Goal: Transaction & Acquisition: Obtain resource

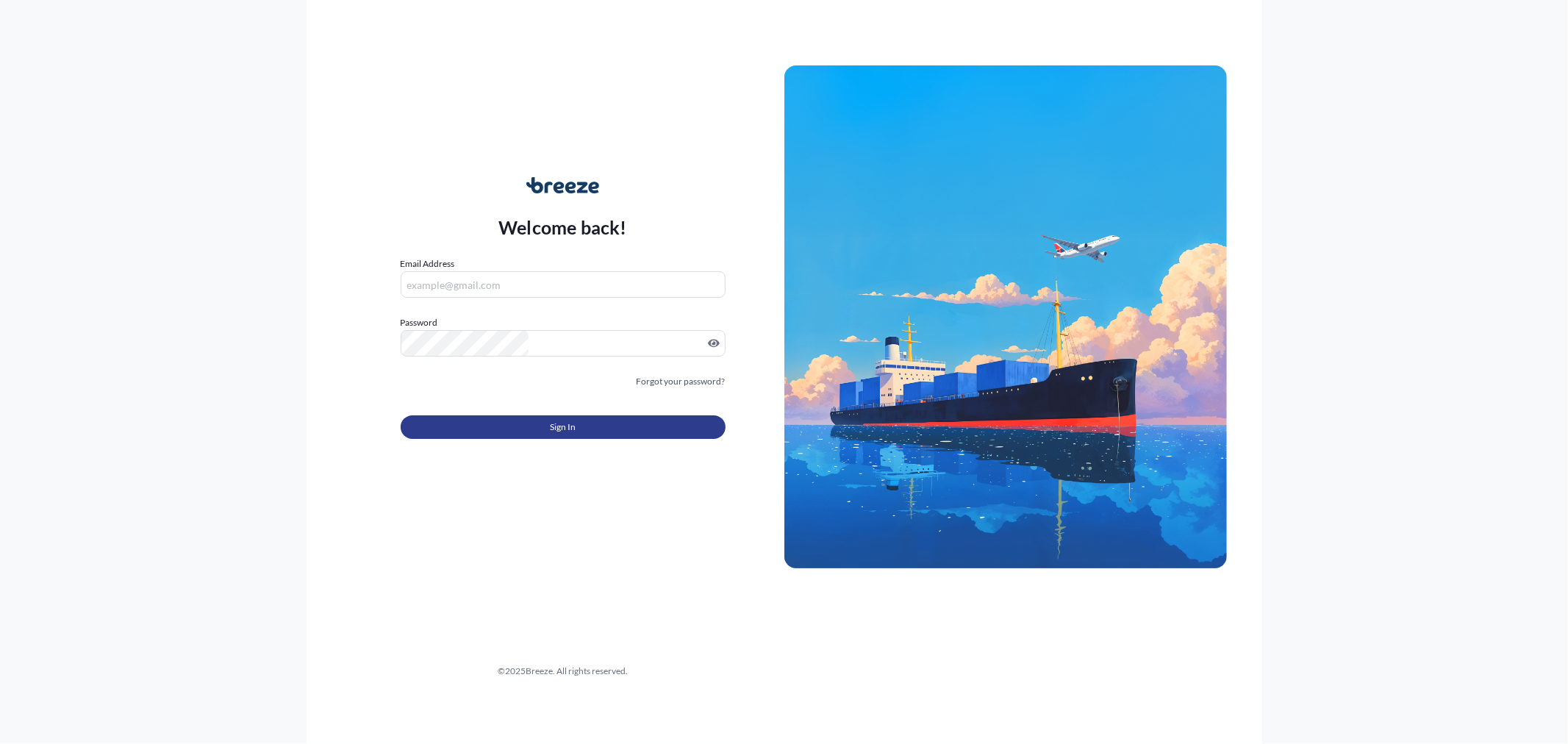
type input "[EMAIL_ADDRESS][DOMAIN_NAME]"
click at [644, 416] on button "Sign In" at bounding box center [563, 427] width 324 height 23
click at [639, 416] on button "Sign In" at bounding box center [563, 427] width 324 height 23
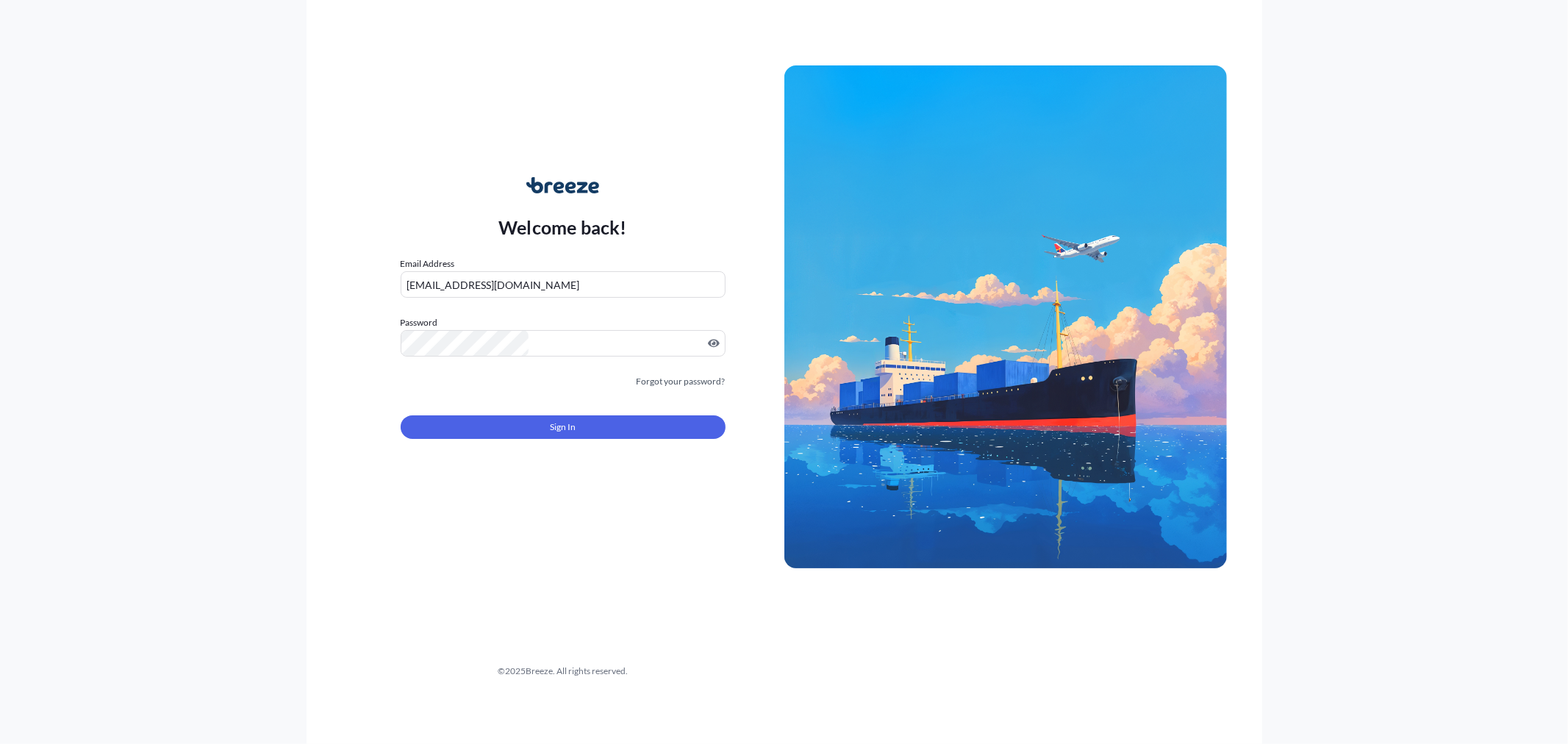
click at [639, 416] on button "Sign In" at bounding box center [563, 427] width 324 height 23
click at [635, 416] on button "Sign In" at bounding box center [563, 427] width 324 height 23
click at [575, 420] on span "Sign In" at bounding box center [563, 427] width 26 height 14
click at [619, 416] on button "Sign In" at bounding box center [563, 427] width 324 height 23
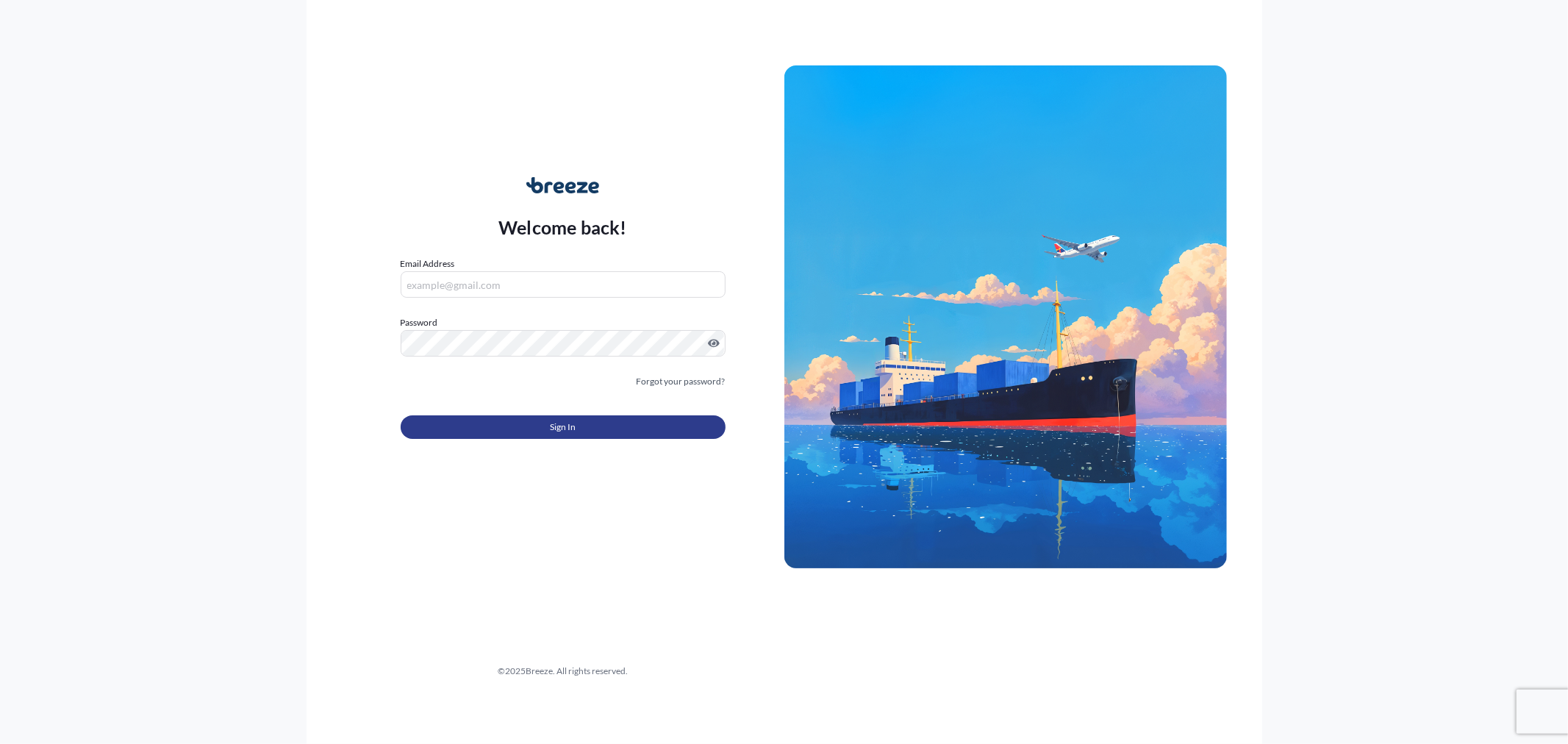
type input "[EMAIL_ADDRESS][DOMAIN_NAME]"
click at [504, 417] on button "Sign In" at bounding box center [563, 427] width 324 height 23
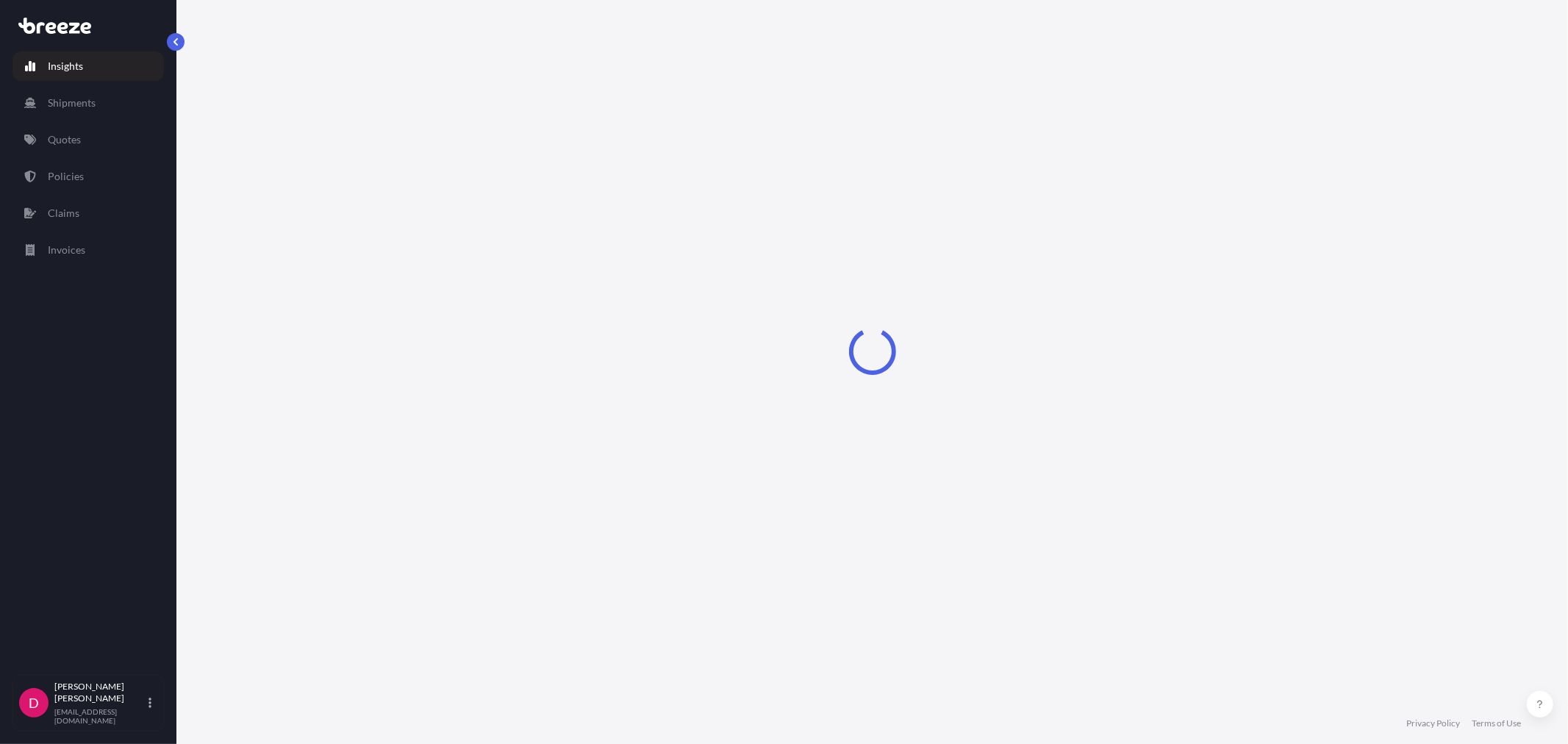
select select "2025"
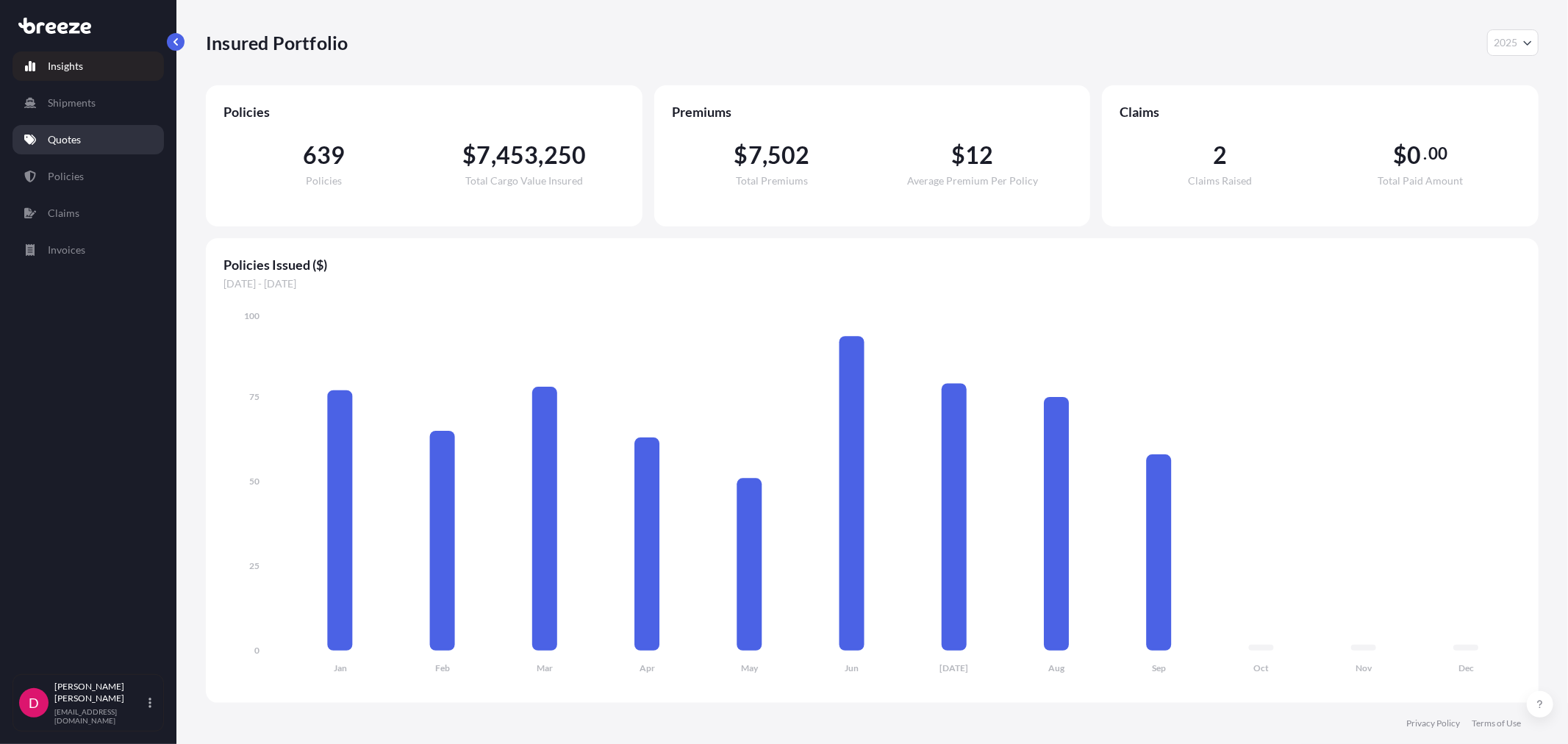
click at [69, 149] on link "Quotes" at bounding box center [88, 139] width 151 height 30
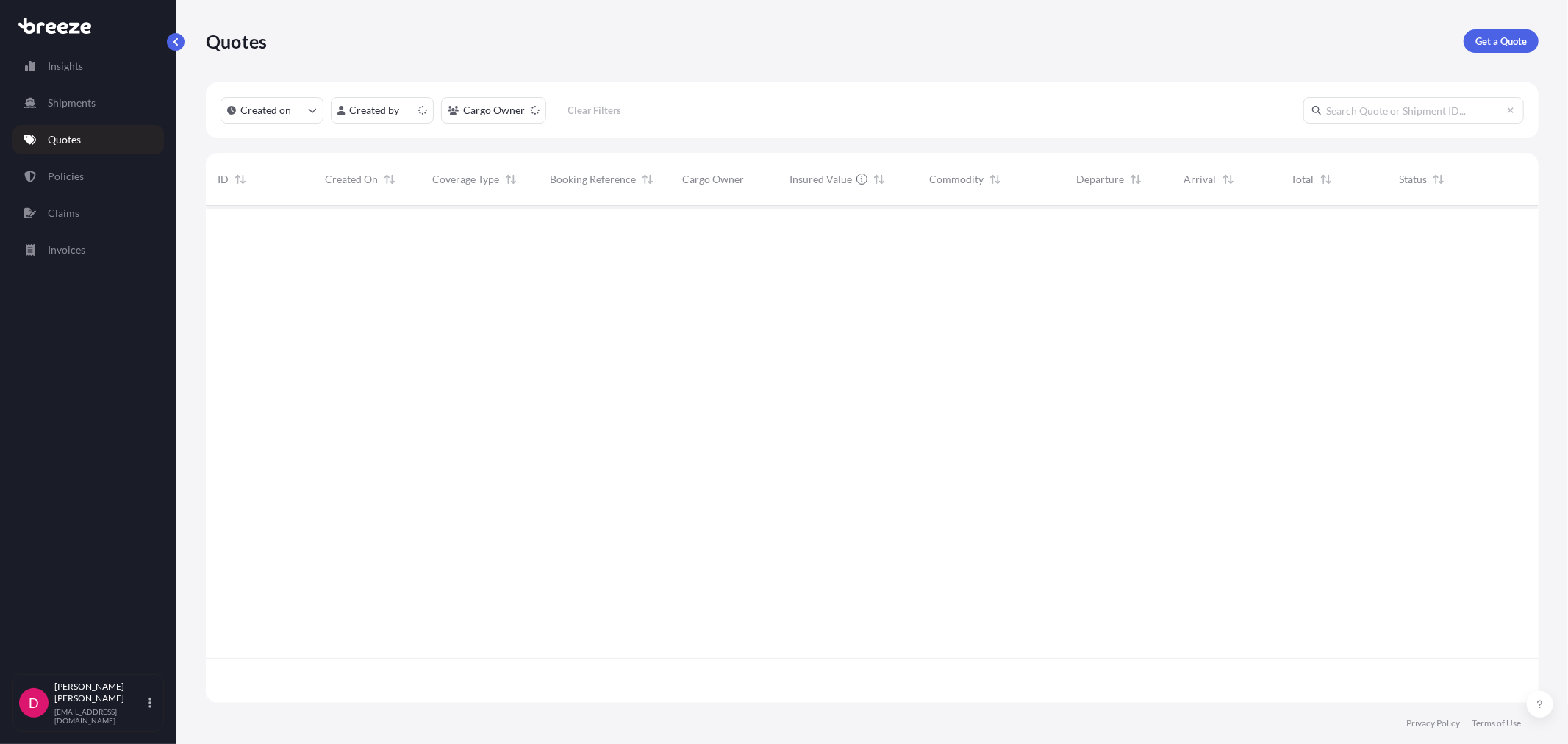
scroll to position [493, 1320]
click at [1508, 45] on p "Get a Quote" at bounding box center [1501, 41] width 51 height 14
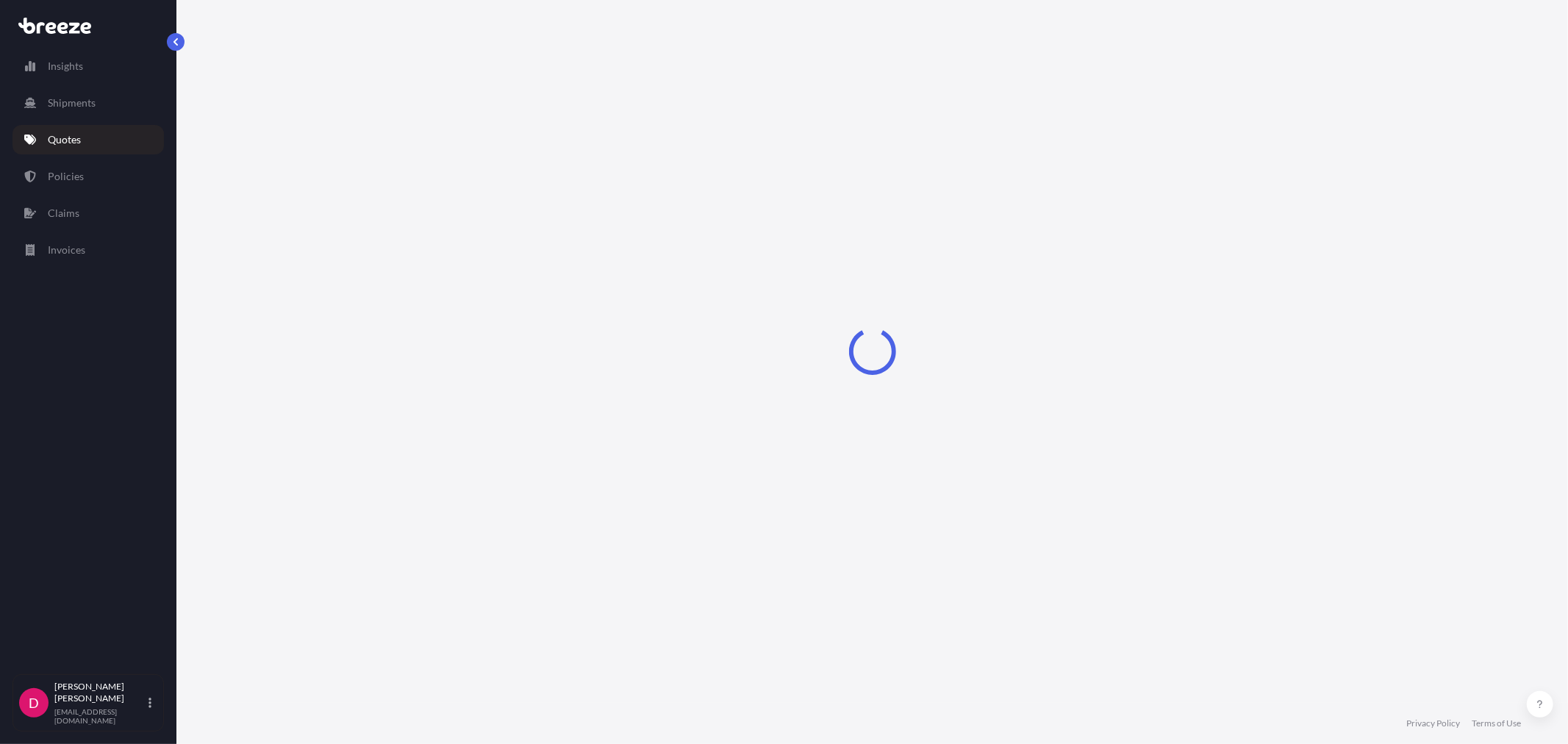
select select "Sea"
select select "1"
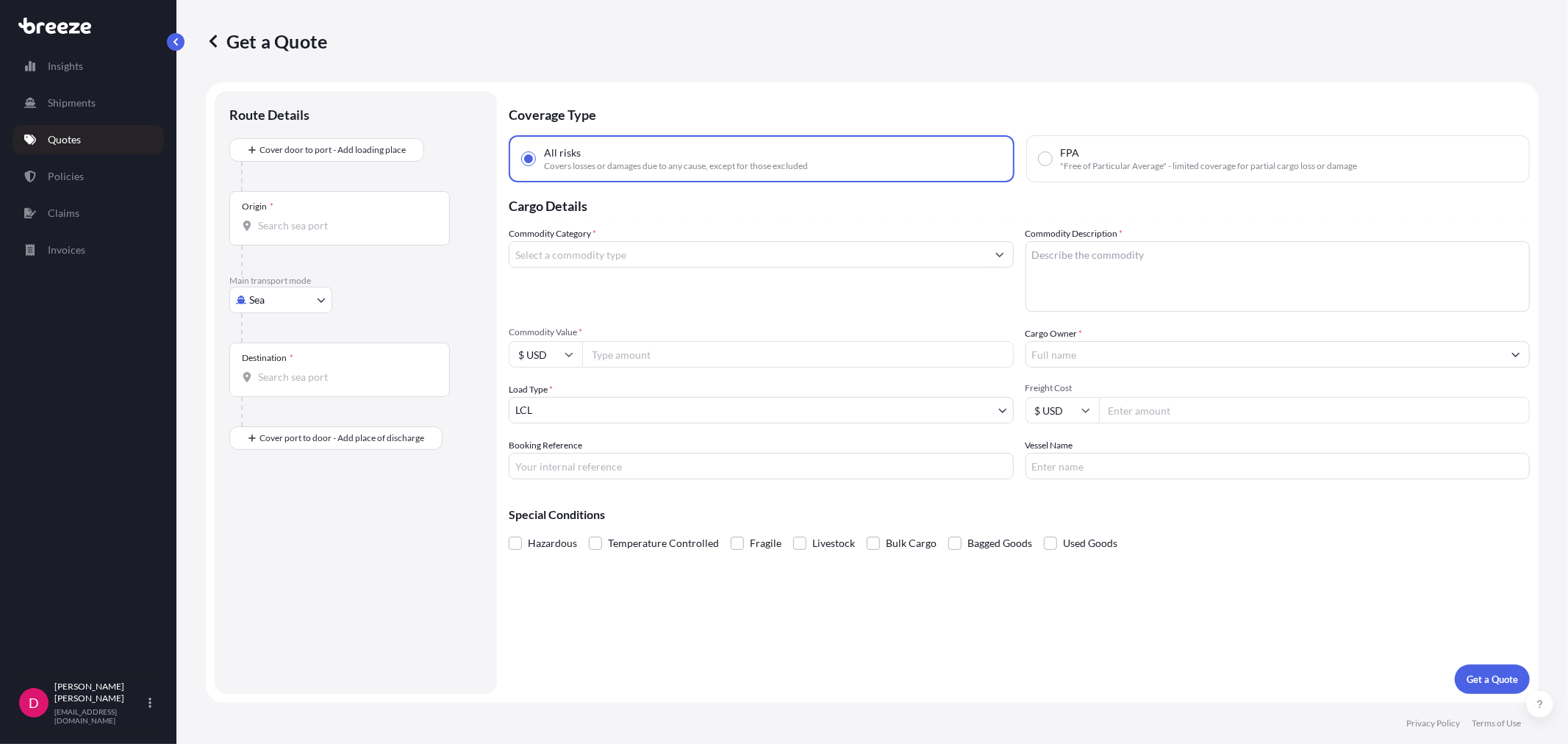
click at [287, 289] on body "Insights Shipments Quotes Policies Claims Invoices D [PERSON_NAME] [EMAIL_ADDRE…" at bounding box center [784, 372] width 1568 height 744
click at [293, 389] on div "Road" at bounding box center [281, 391] width 91 height 26
select select "Road"
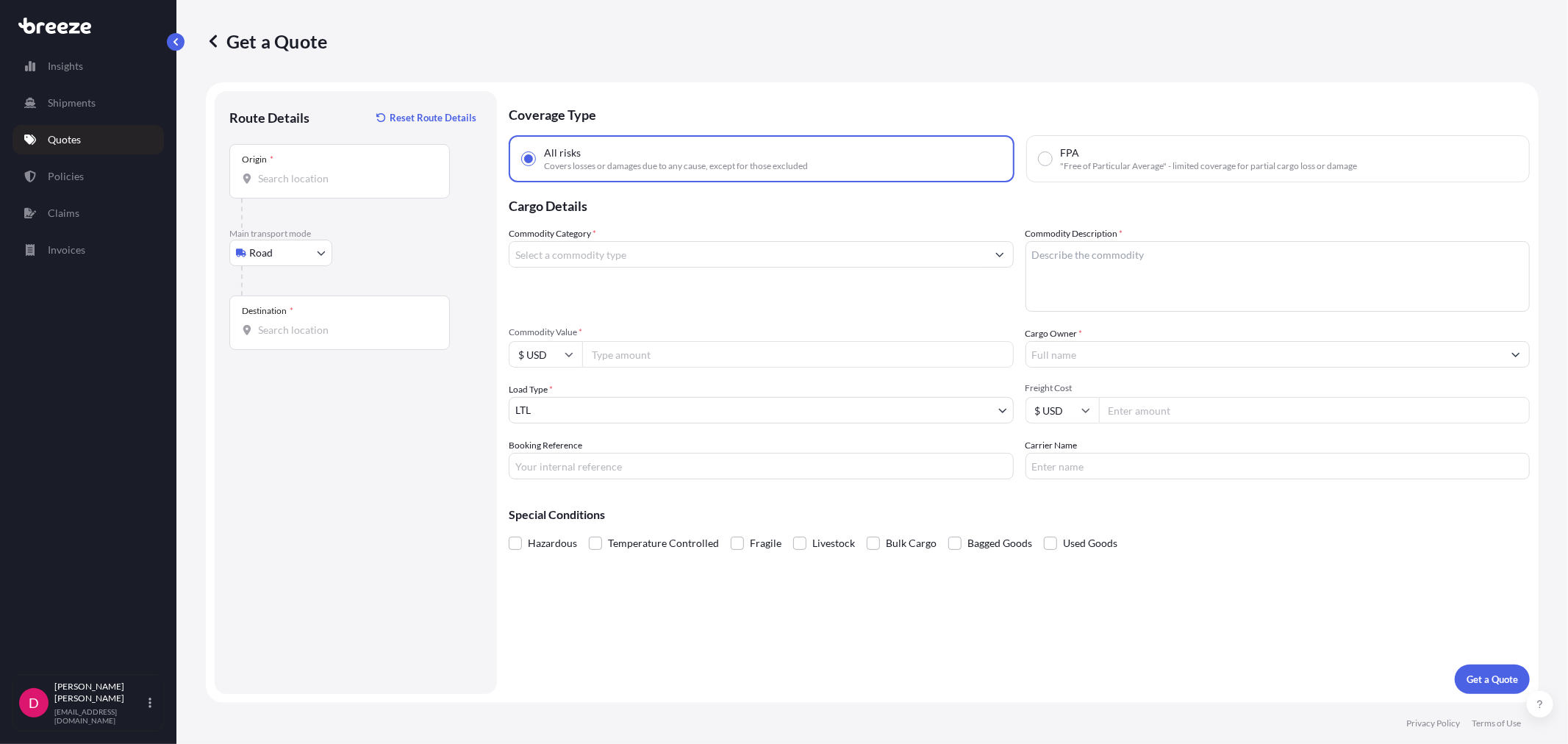
click at [379, 179] on input "Origin *" at bounding box center [344, 178] width 173 height 14
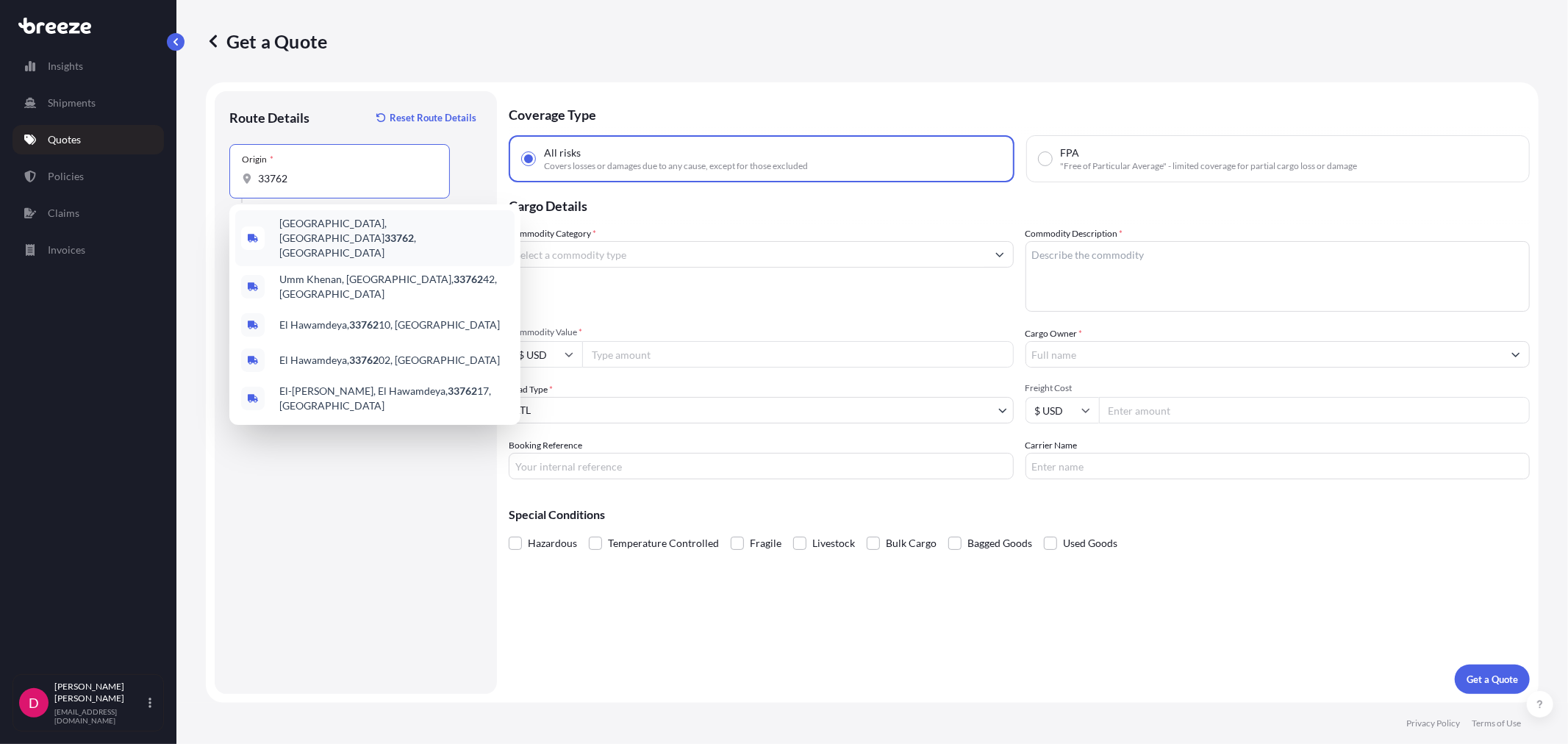
click at [317, 229] on span "[GEOGRAPHIC_DATA] , [GEOGRAPHIC_DATA]" at bounding box center [393, 237] width 229 height 44
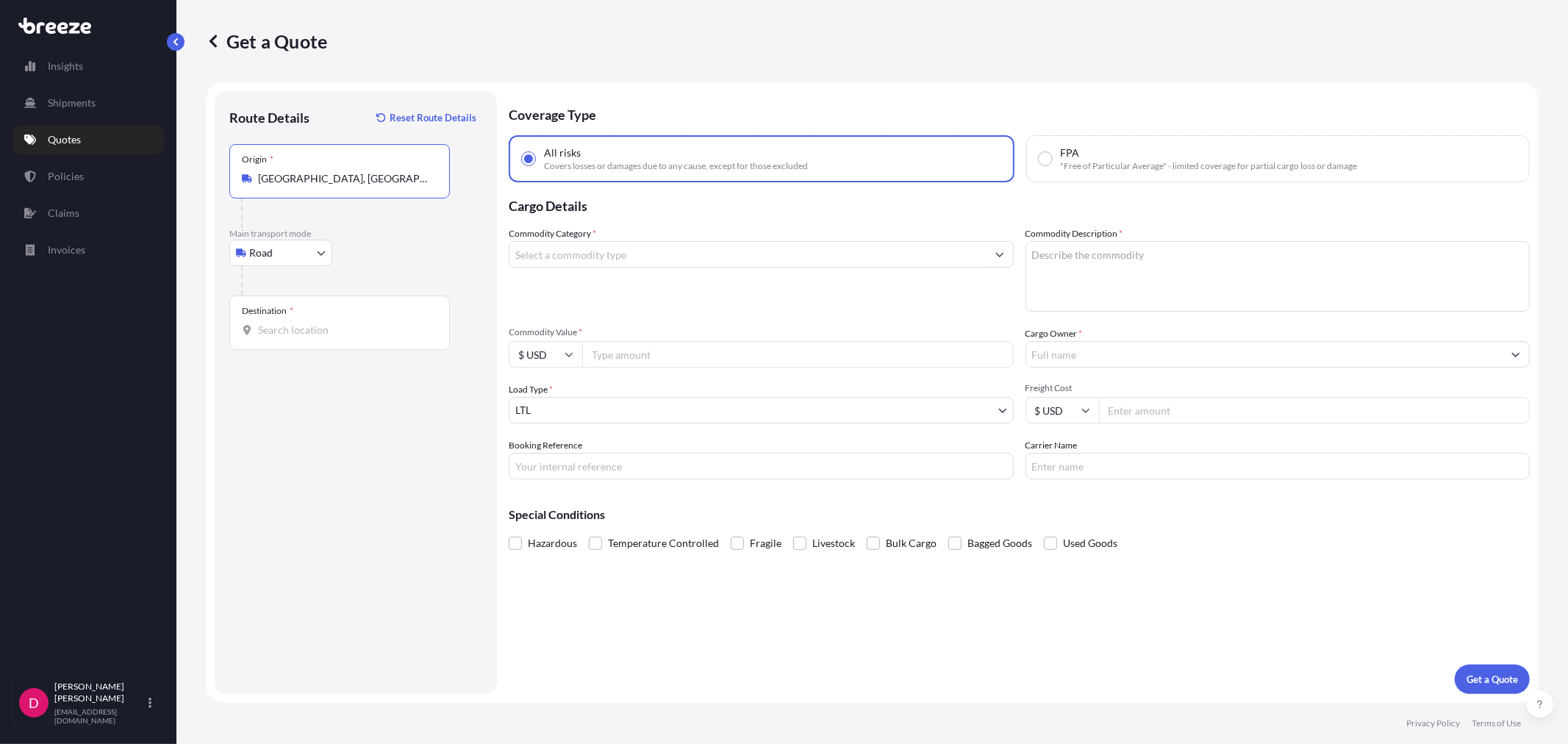
type input "[GEOGRAPHIC_DATA], [GEOGRAPHIC_DATA]"
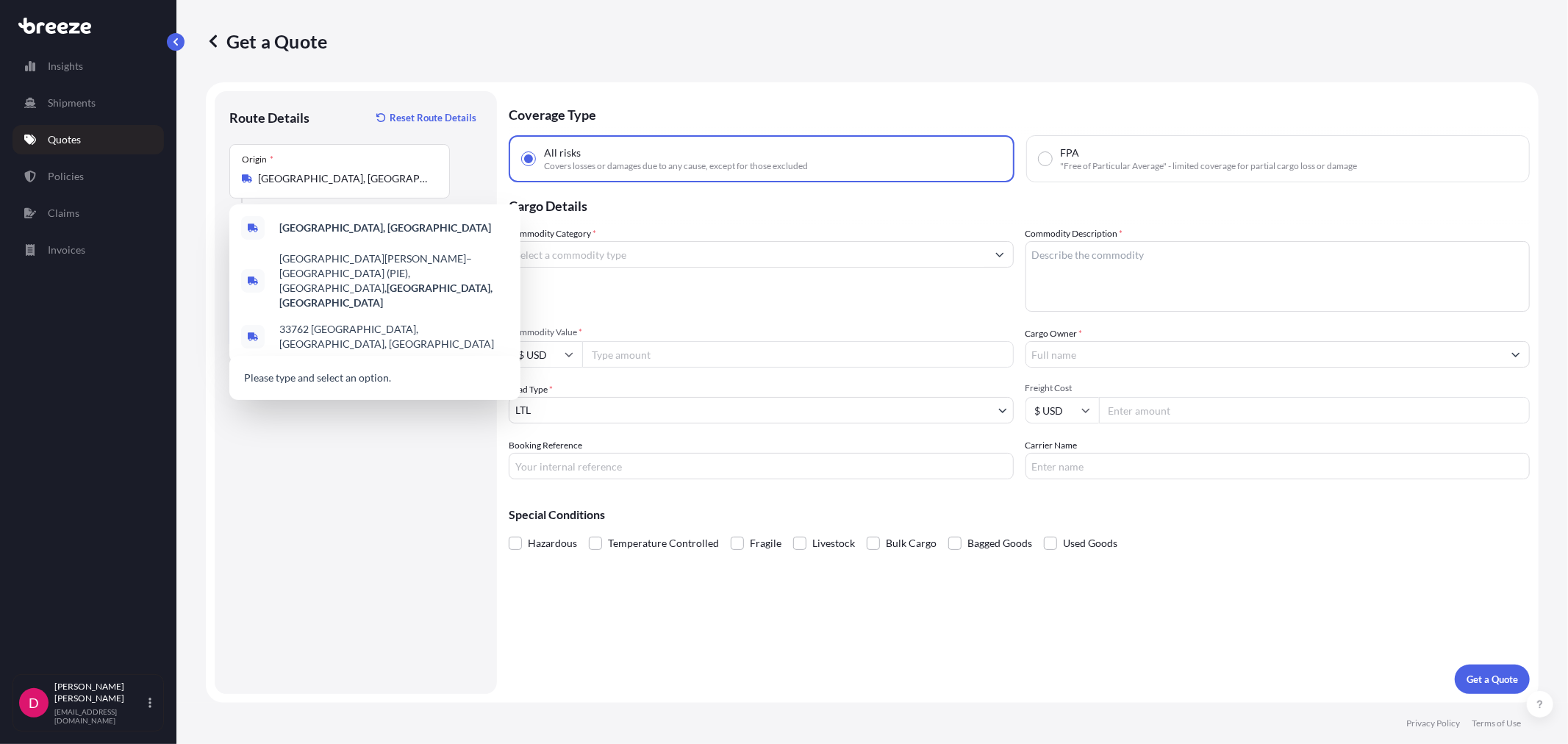
click at [304, 331] on input "Destination *" at bounding box center [344, 330] width 173 height 14
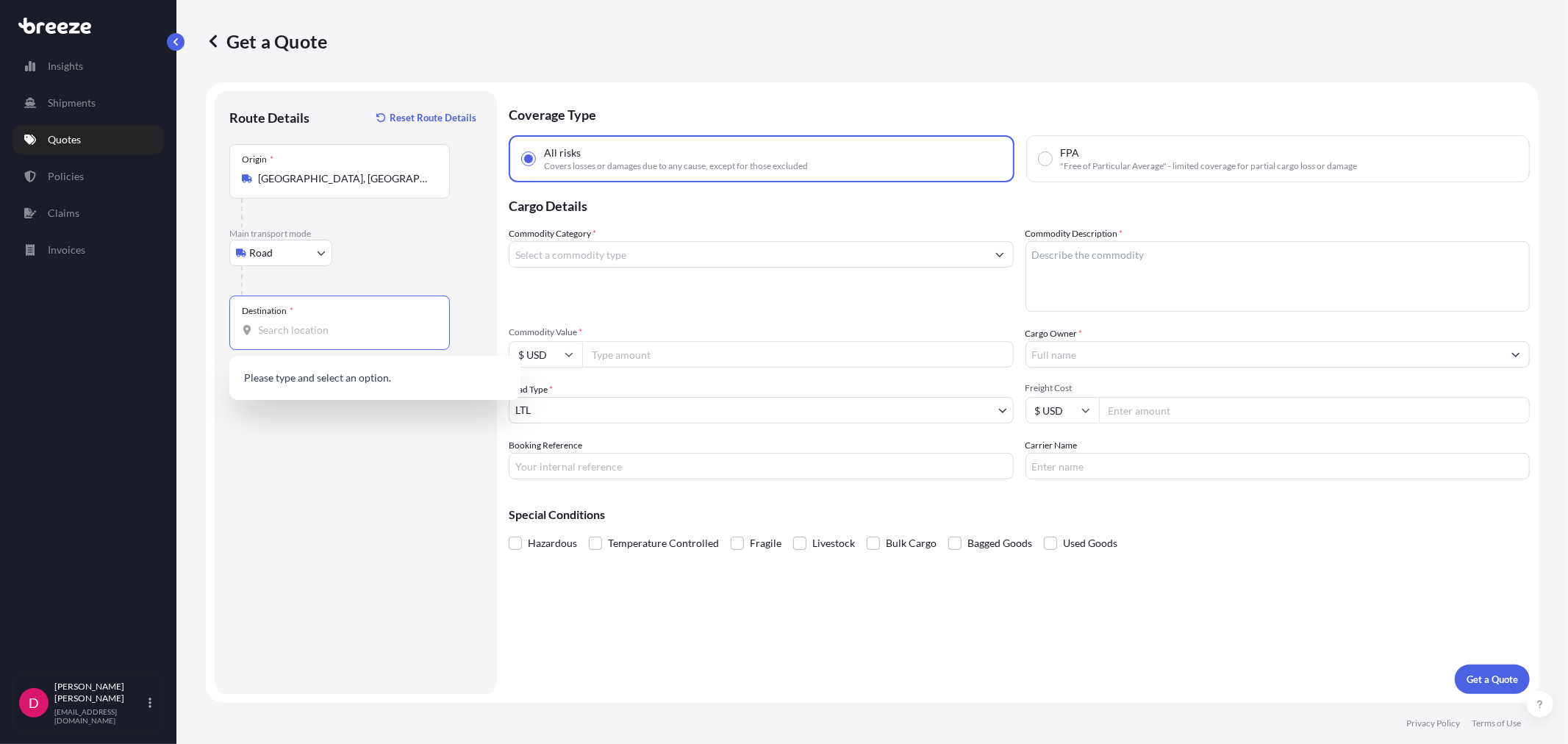
click at [304, 331] on input "Destination *" at bounding box center [344, 330] width 173 height 14
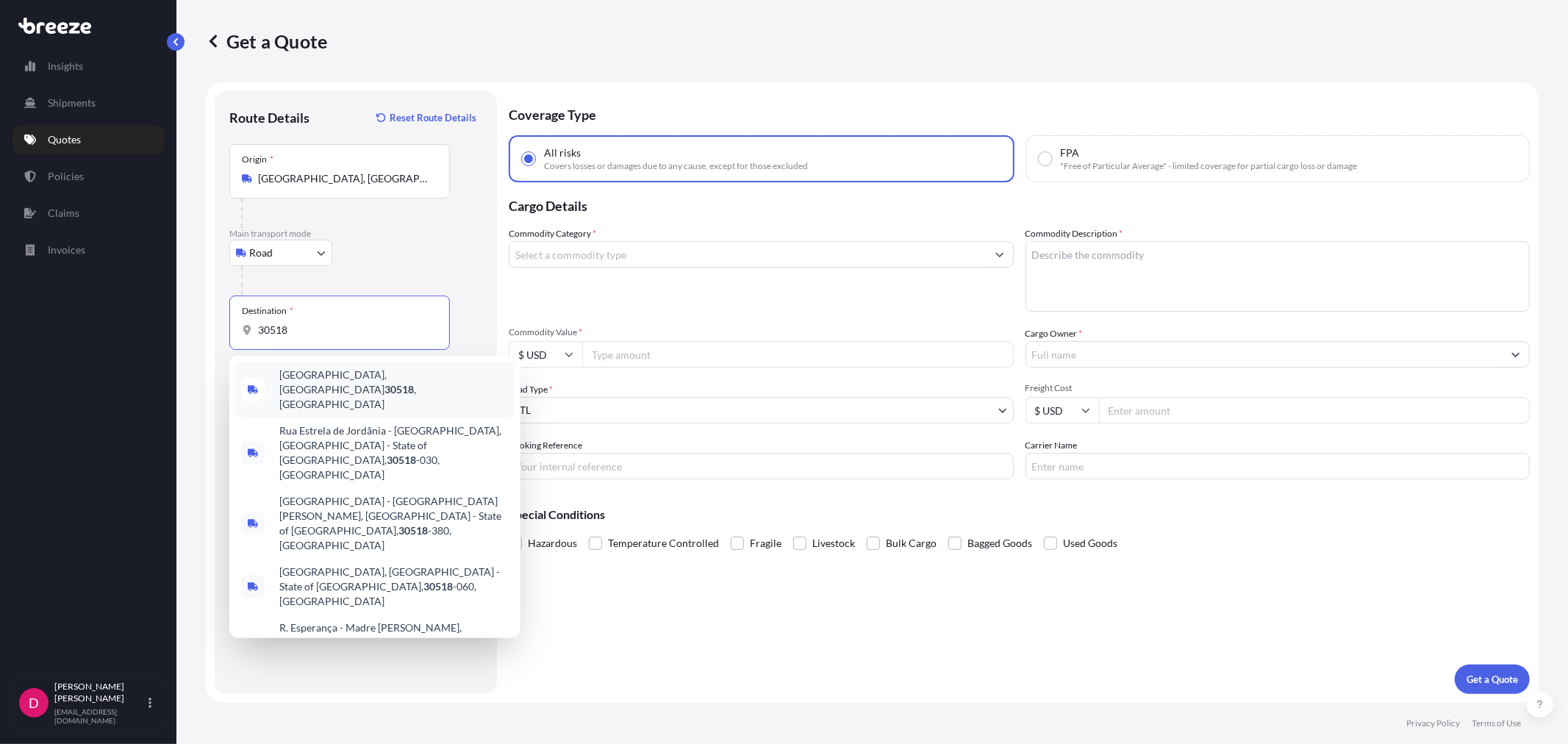
click at [315, 376] on span "[GEOGRAPHIC_DATA] , [GEOGRAPHIC_DATA]" at bounding box center [393, 389] width 229 height 44
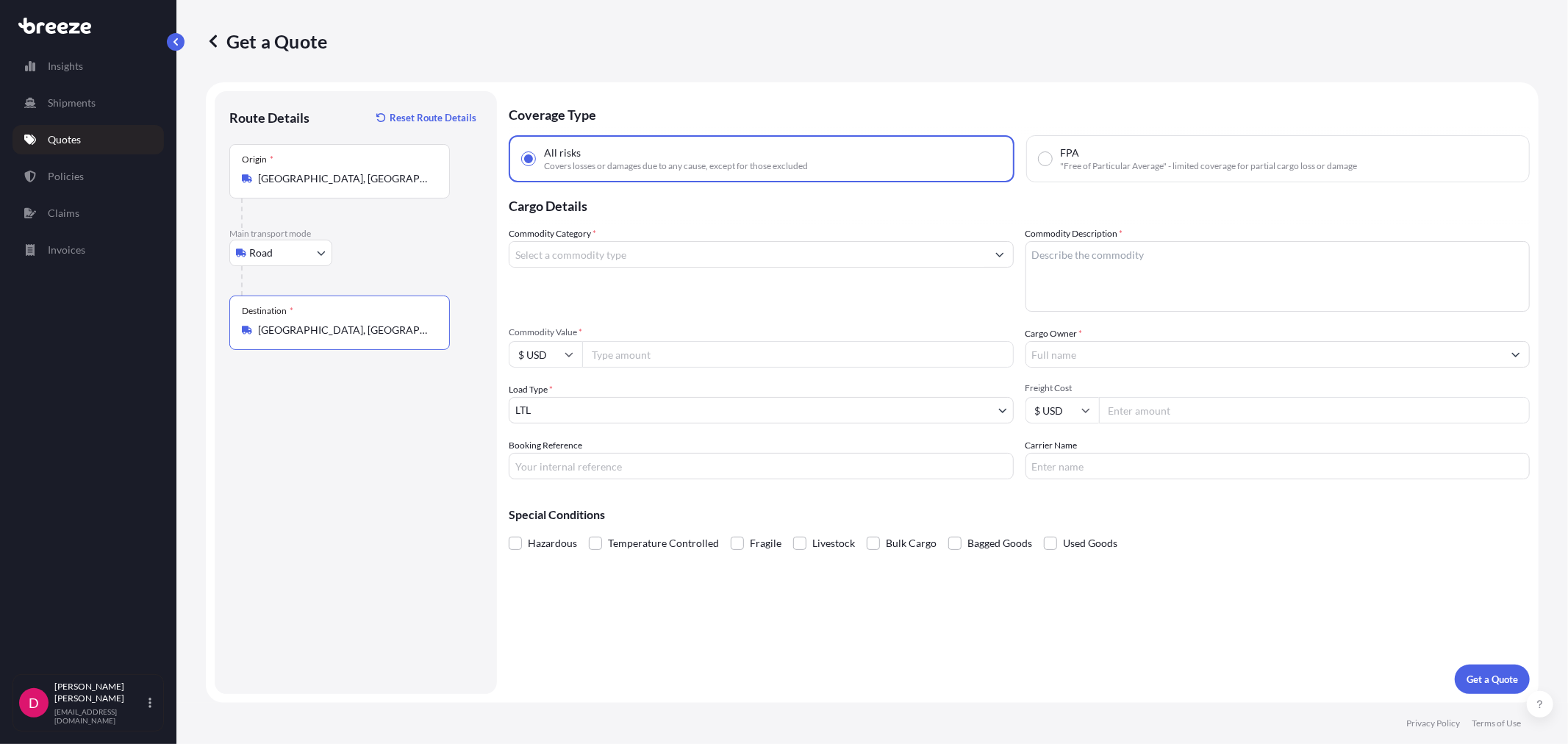
type input "[GEOGRAPHIC_DATA], [GEOGRAPHIC_DATA]"
click at [701, 343] on input "Commodity Value *" at bounding box center [798, 354] width 432 height 26
paste input "12088.44"
type input "12088.44"
click at [694, 241] on input "Commodity Category *" at bounding box center [747, 254] width 477 height 26
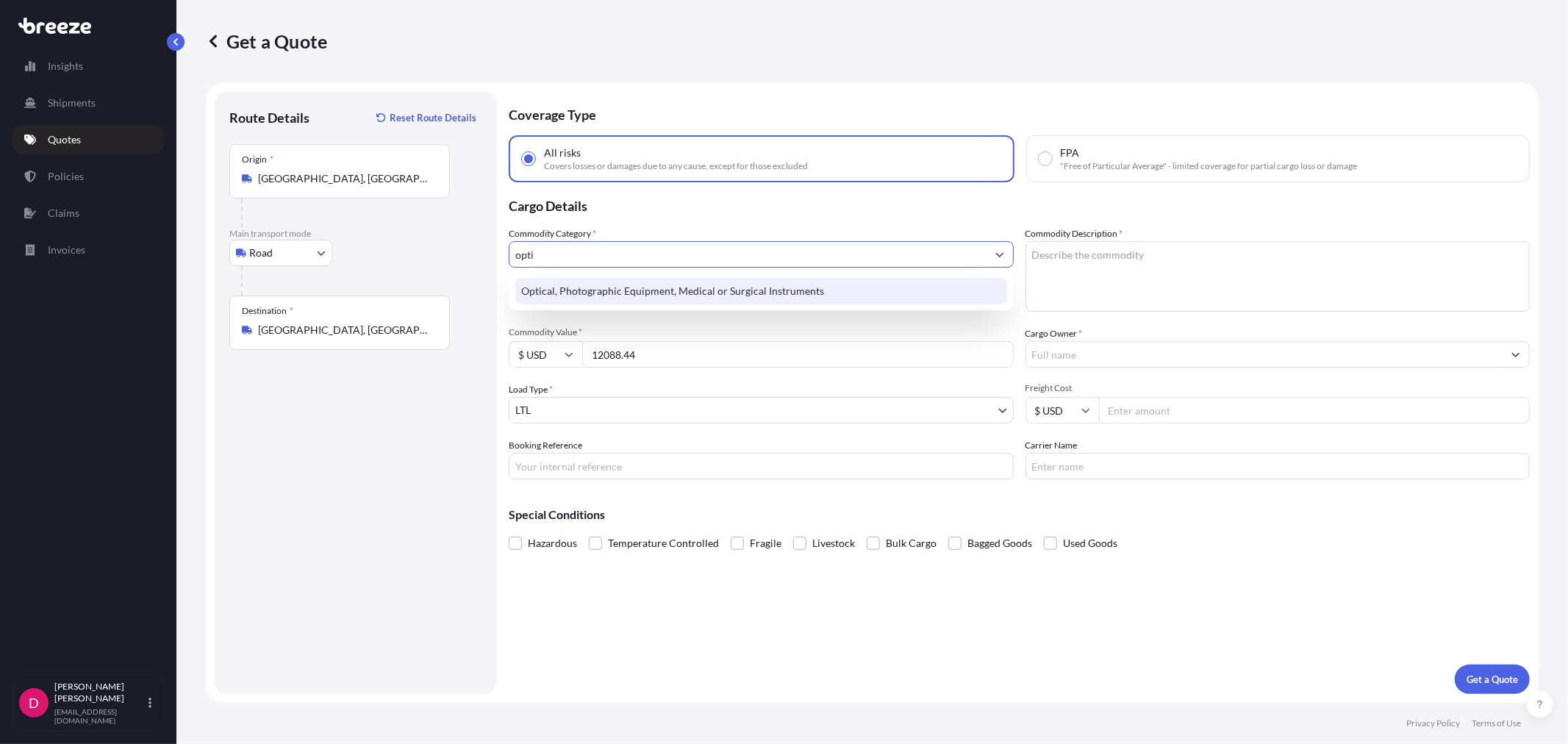
click at [690, 283] on div "Optical, Photographic Equipment, Medical or Surgical Instruments" at bounding box center [761, 291] width 491 height 26
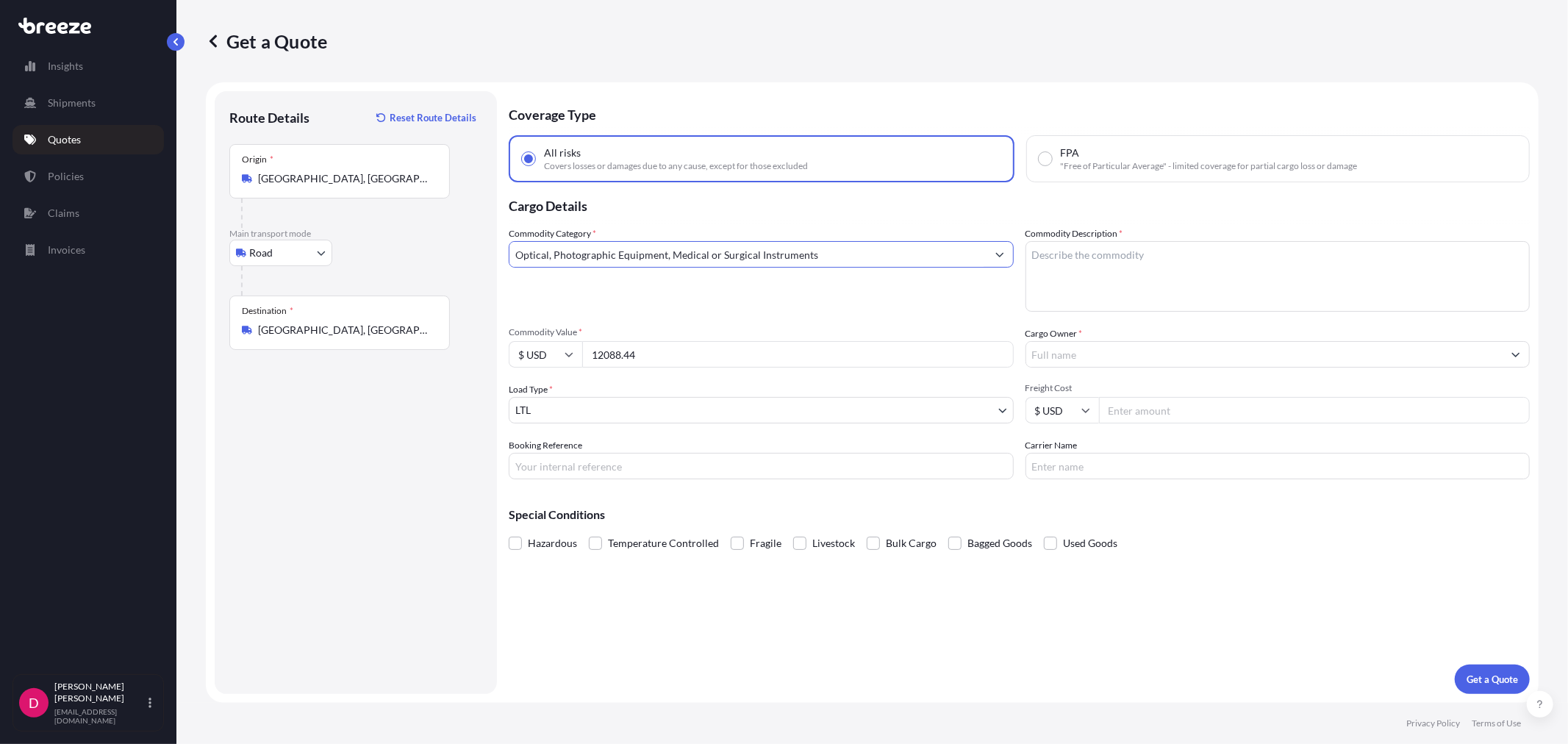
type input "Optical, Photographic Equipment, Medical or Surgical Instruments"
click at [1261, 270] on textarea "Commodity Description *" at bounding box center [1278, 277] width 505 height 70
type textarea "MEDICAL INSTRUMENTS"
click at [1066, 360] on input "Cargo Owner *" at bounding box center [1264, 354] width 477 height 26
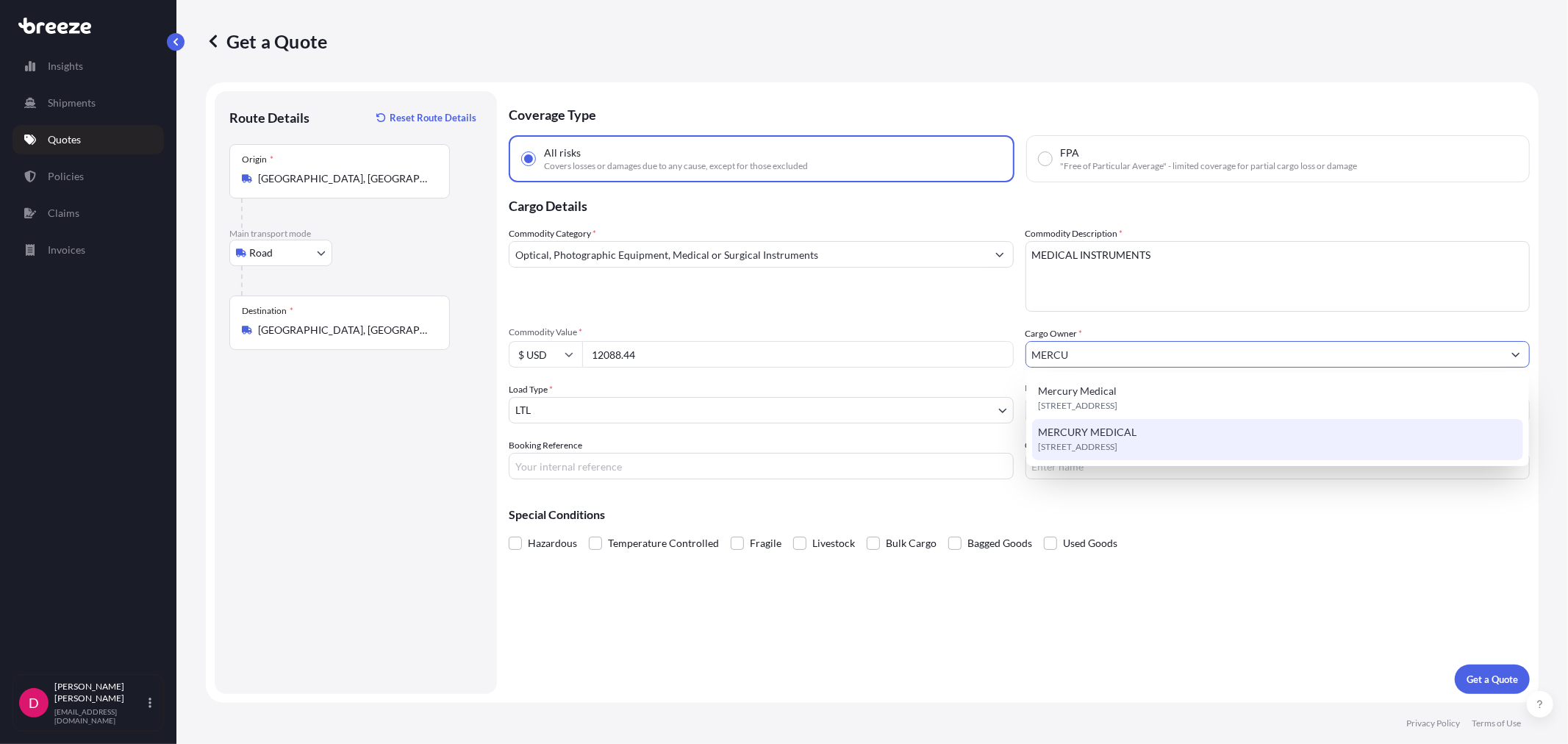
click at [1086, 420] on div "MERCURY MEDICAL [STREET_ADDRESS]" at bounding box center [1277, 440] width 491 height 42
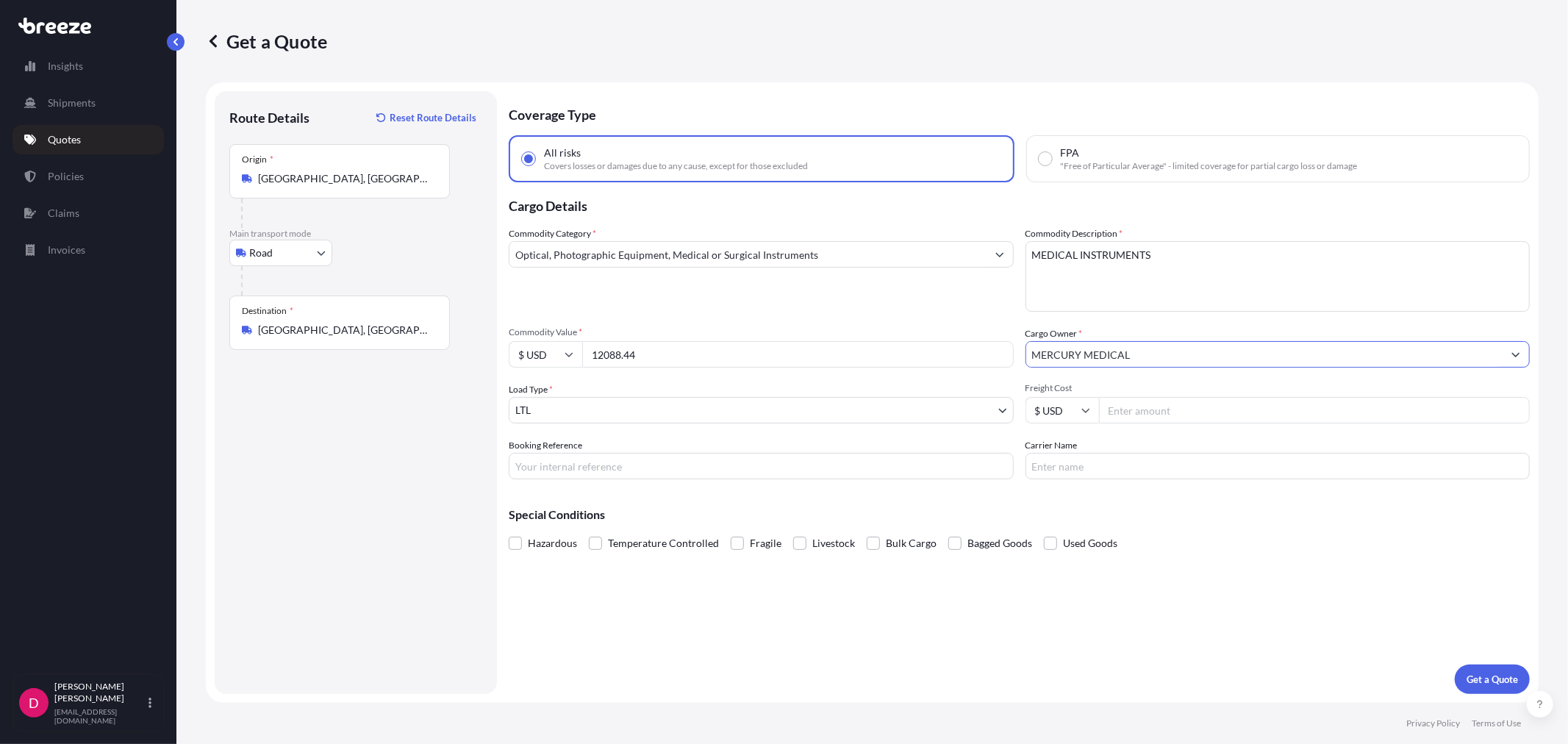
type input "MERCURY MEDICAL"
click at [1236, 404] on input "Freight Cost" at bounding box center [1315, 410] width 432 height 26
click at [1191, 412] on input "Freight Cost" at bounding box center [1315, 410] width 432 height 26
type input "233.31"
click at [728, 468] on input "Booking Reference" at bounding box center [761, 466] width 505 height 26
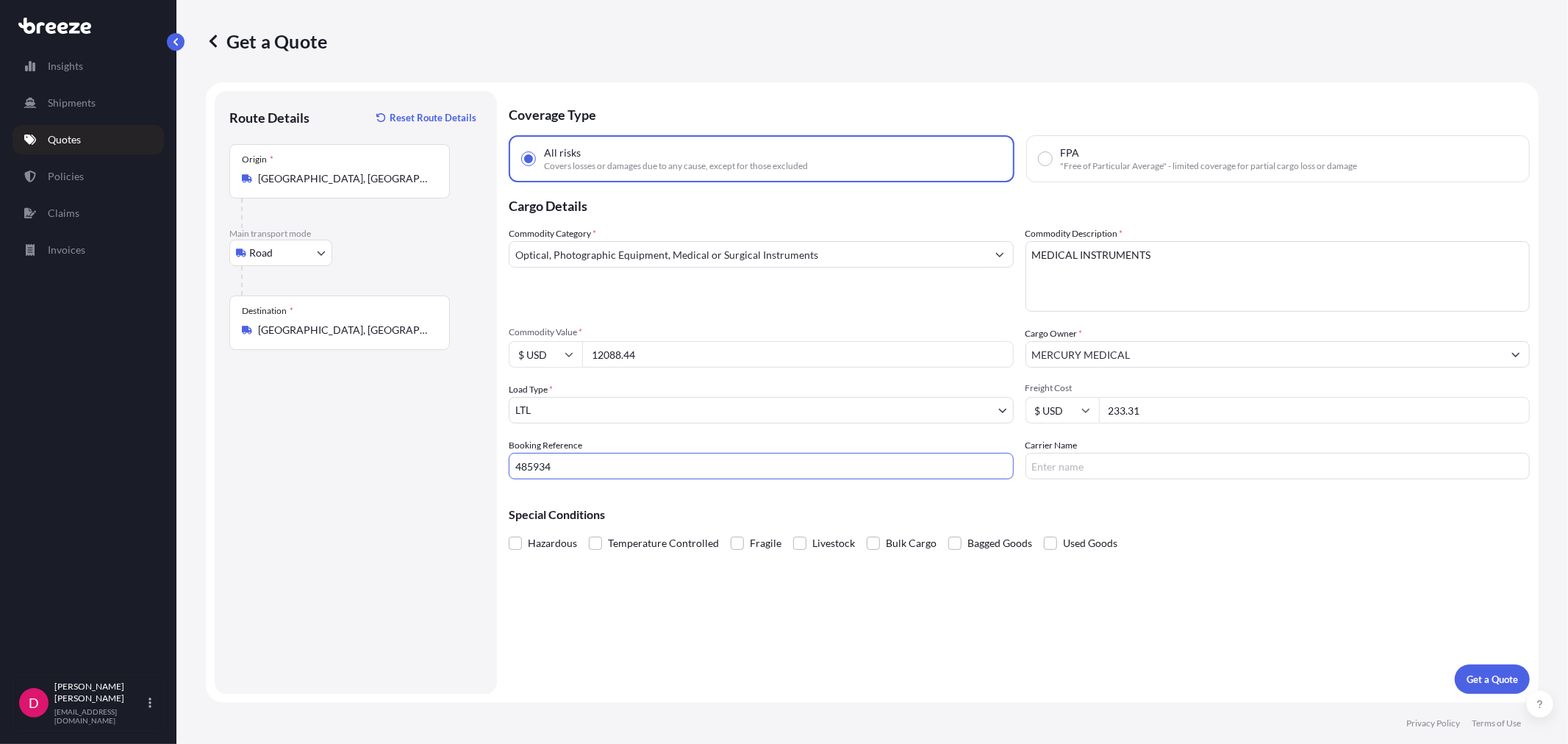
type input "485934"
click at [1100, 462] on input "Carrier Name" at bounding box center [1278, 466] width 505 height 26
type input "SOUTHEASTERN"
click at [1467, 685] on p "Get a Quote" at bounding box center [1492, 679] width 51 height 14
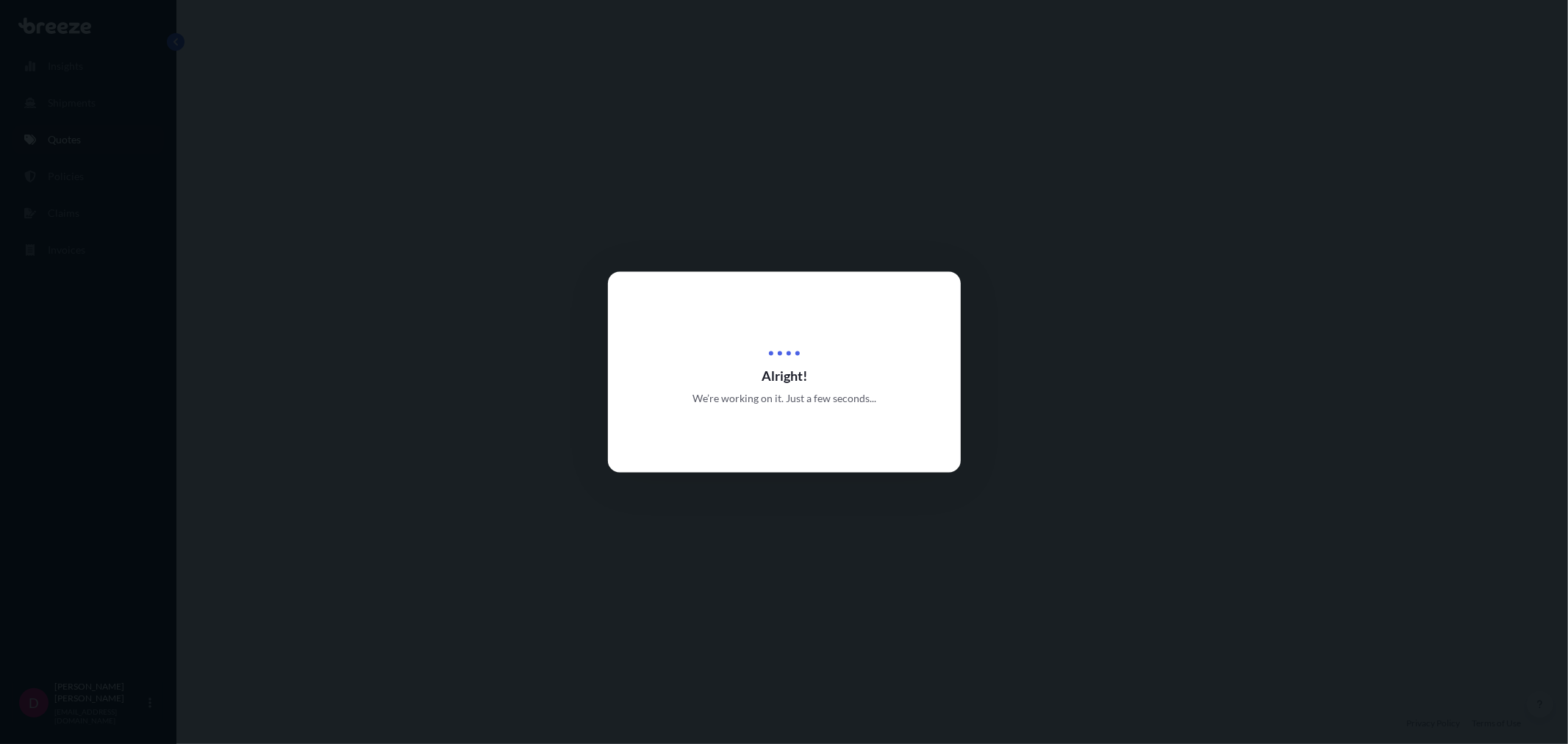
select select "Road"
select select "1"
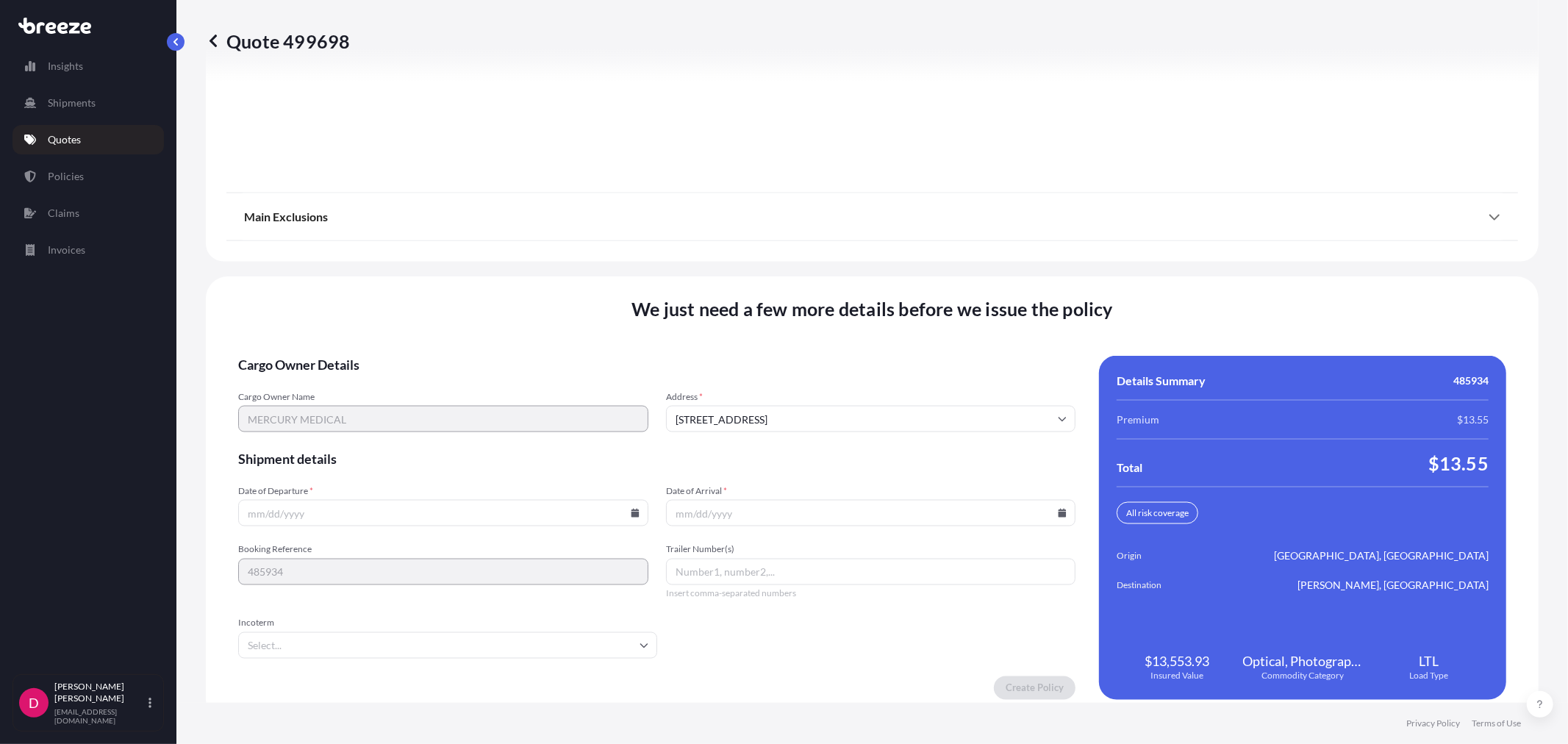
scroll to position [1819, 0]
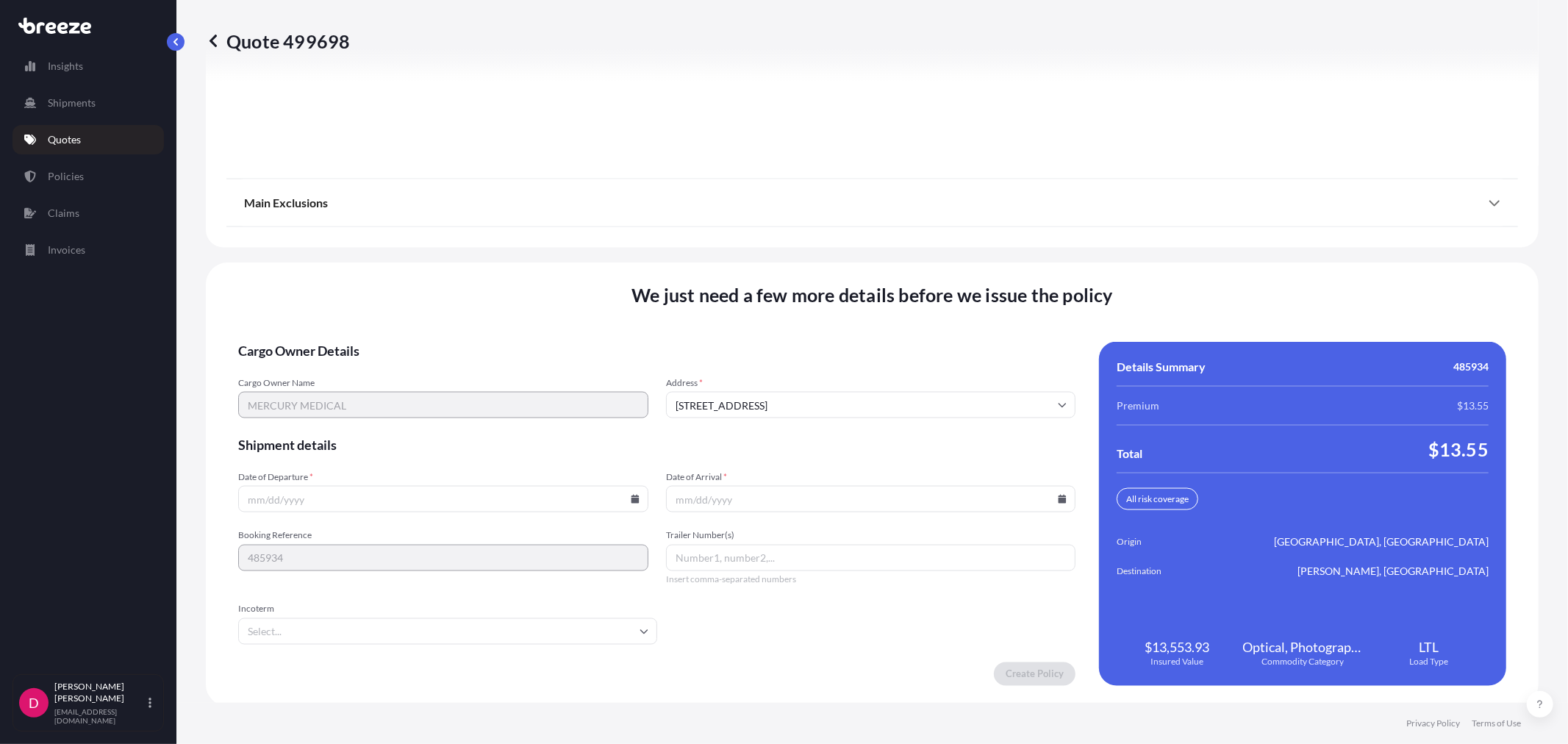
drag, startPoint x: 629, startPoint y: 495, endPoint x: 563, endPoint y: 494, distance: 66.0
click at [631, 495] on icon at bounding box center [635, 499] width 8 height 9
click at [371, 388] on button "23" at bounding box center [372, 392] width 23 height 23
type input "[DATE]"
click at [1057, 495] on icon at bounding box center [1061, 499] width 9 height 9
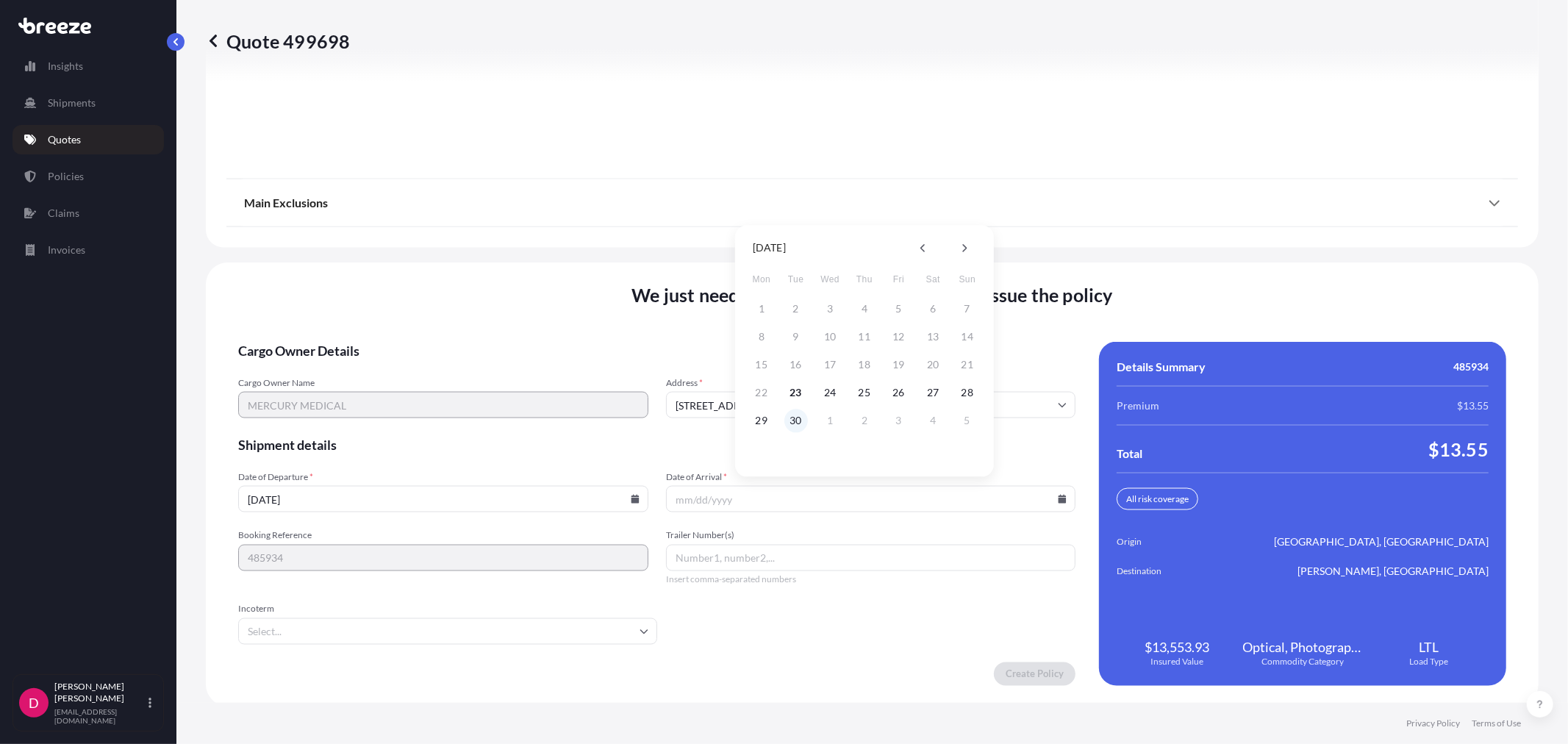
drag, startPoint x: 785, startPoint y: 421, endPoint x: 961, endPoint y: 606, distance: 255.3
click at [788, 421] on button "30" at bounding box center [795, 420] width 23 height 23
type input "[DATE]"
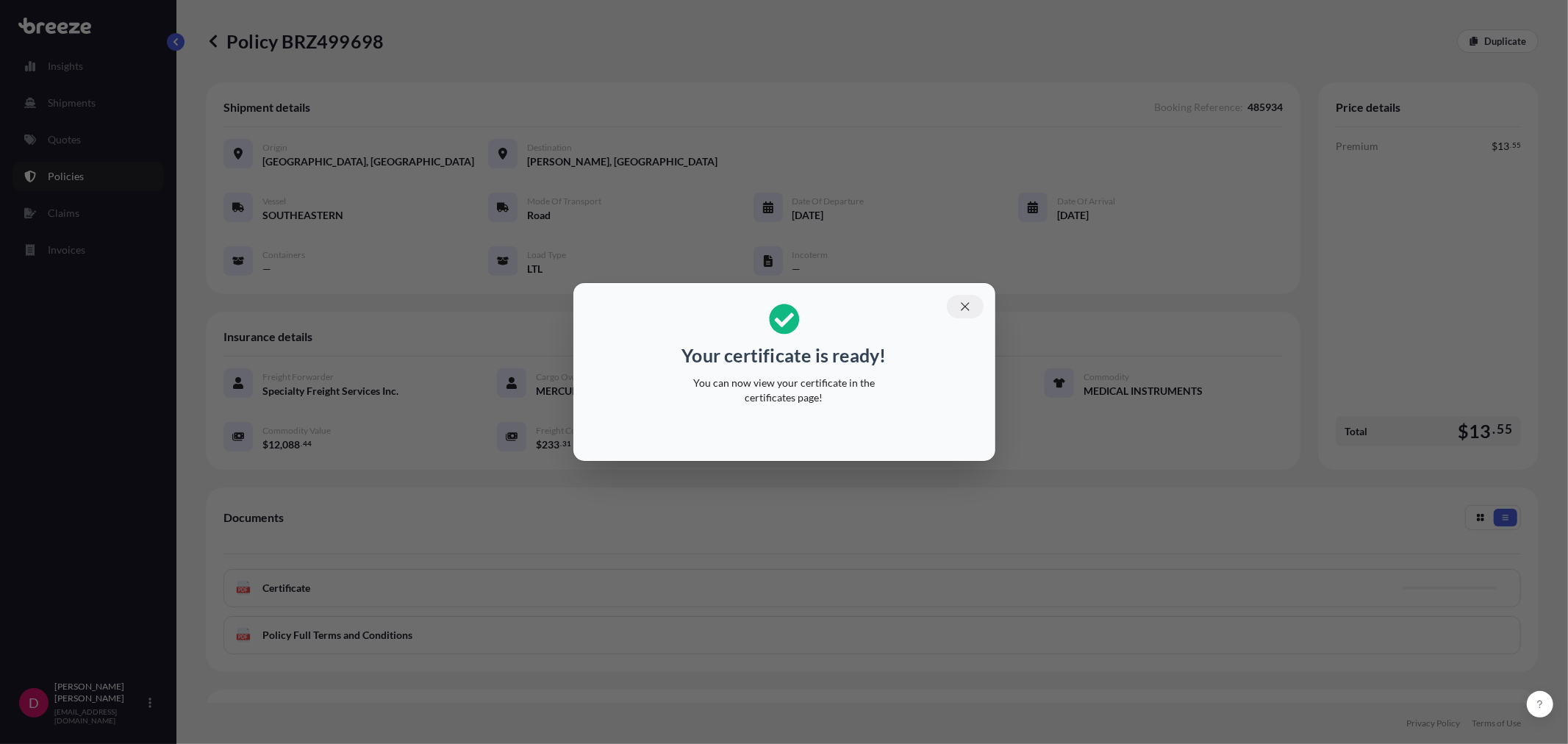
click at [966, 306] on icon "button" at bounding box center [965, 306] width 14 height 14
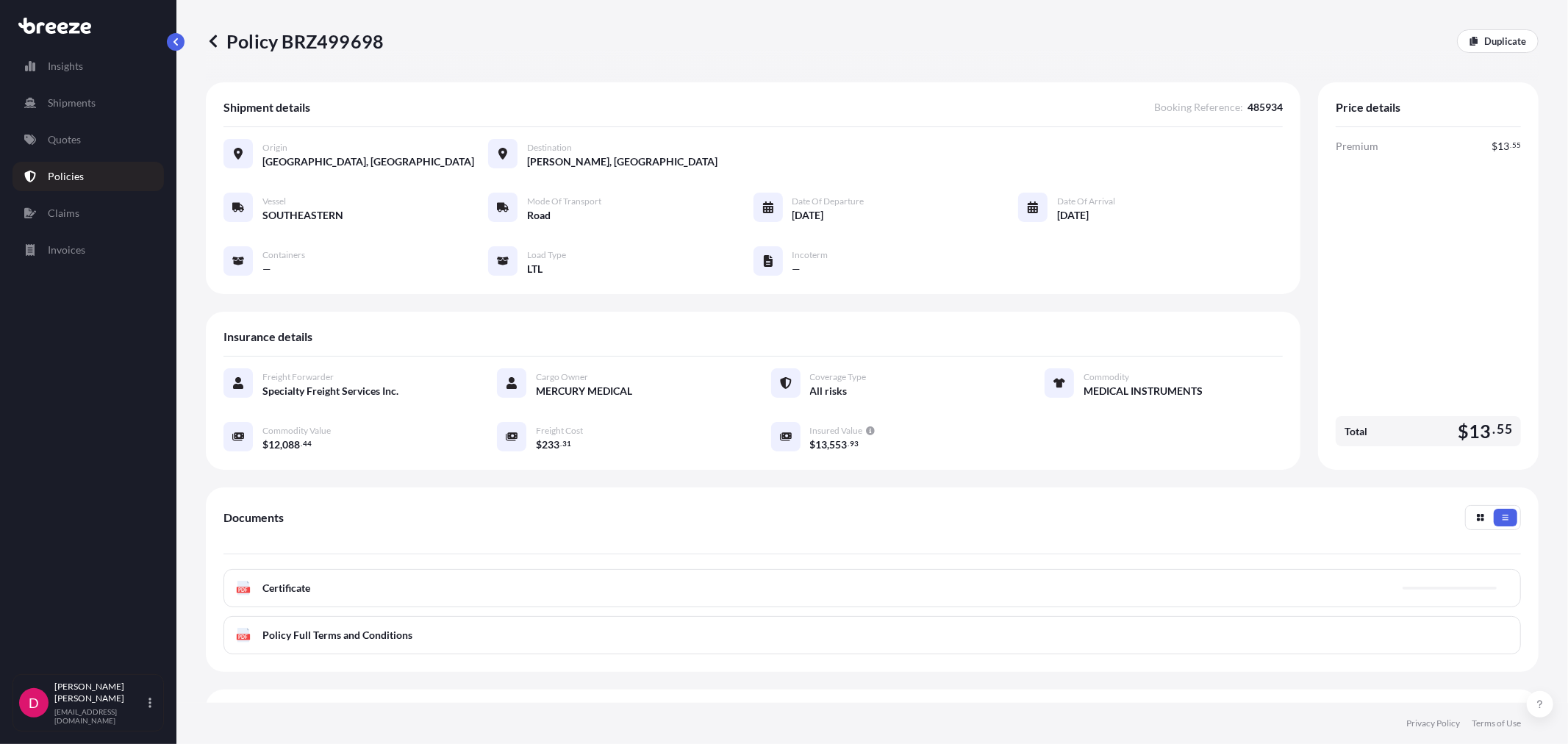
click at [351, 41] on p "Policy BRZ499698" at bounding box center [295, 41] width 178 height 23
copy p "BRZ499698"
click at [78, 144] on p "Quotes" at bounding box center [64, 140] width 33 height 14
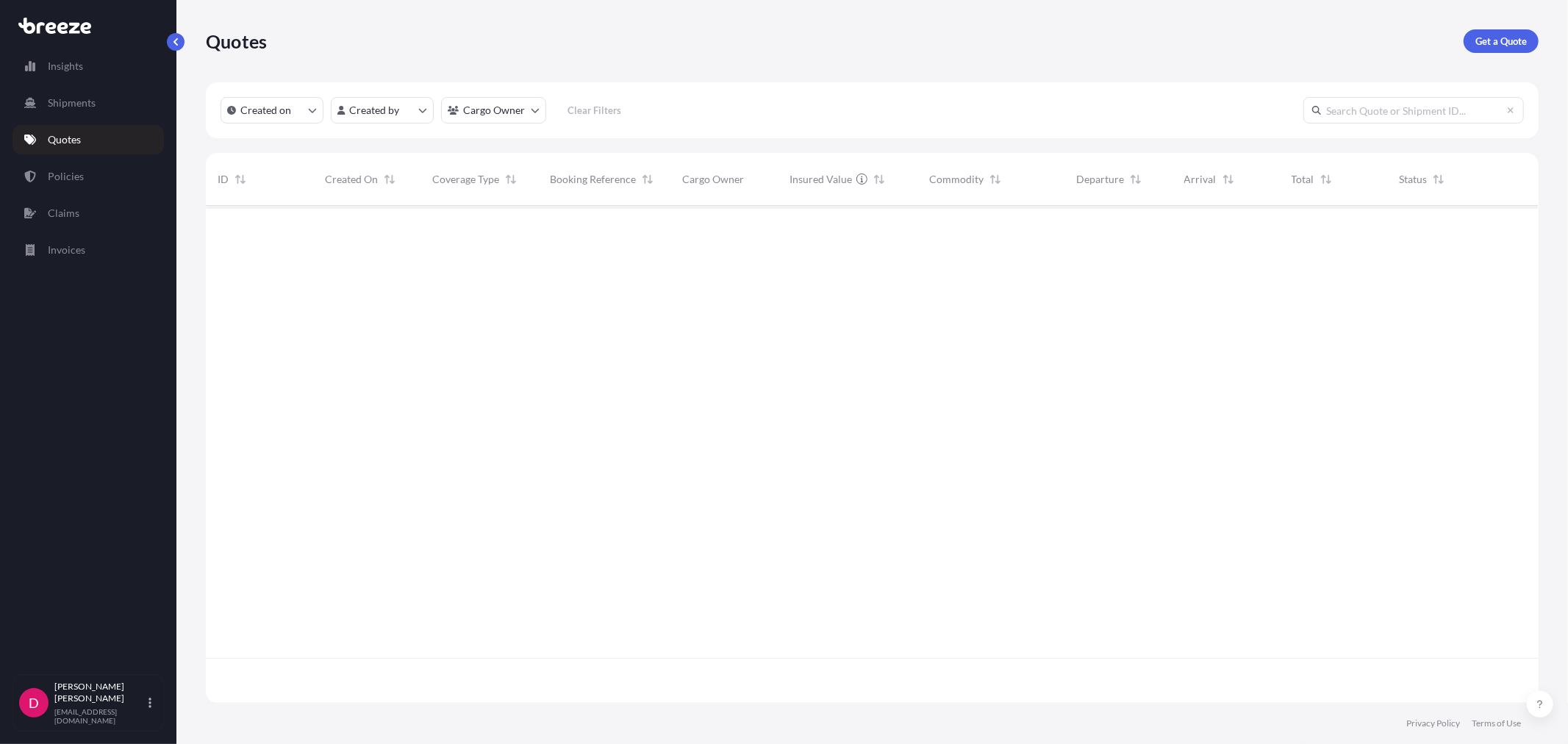
scroll to position [493, 1320]
click at [1508, 38] on p "Get a Quote" at bounding box center [1501, 41] width 51 height 14
select select "Sea"
select select "1"
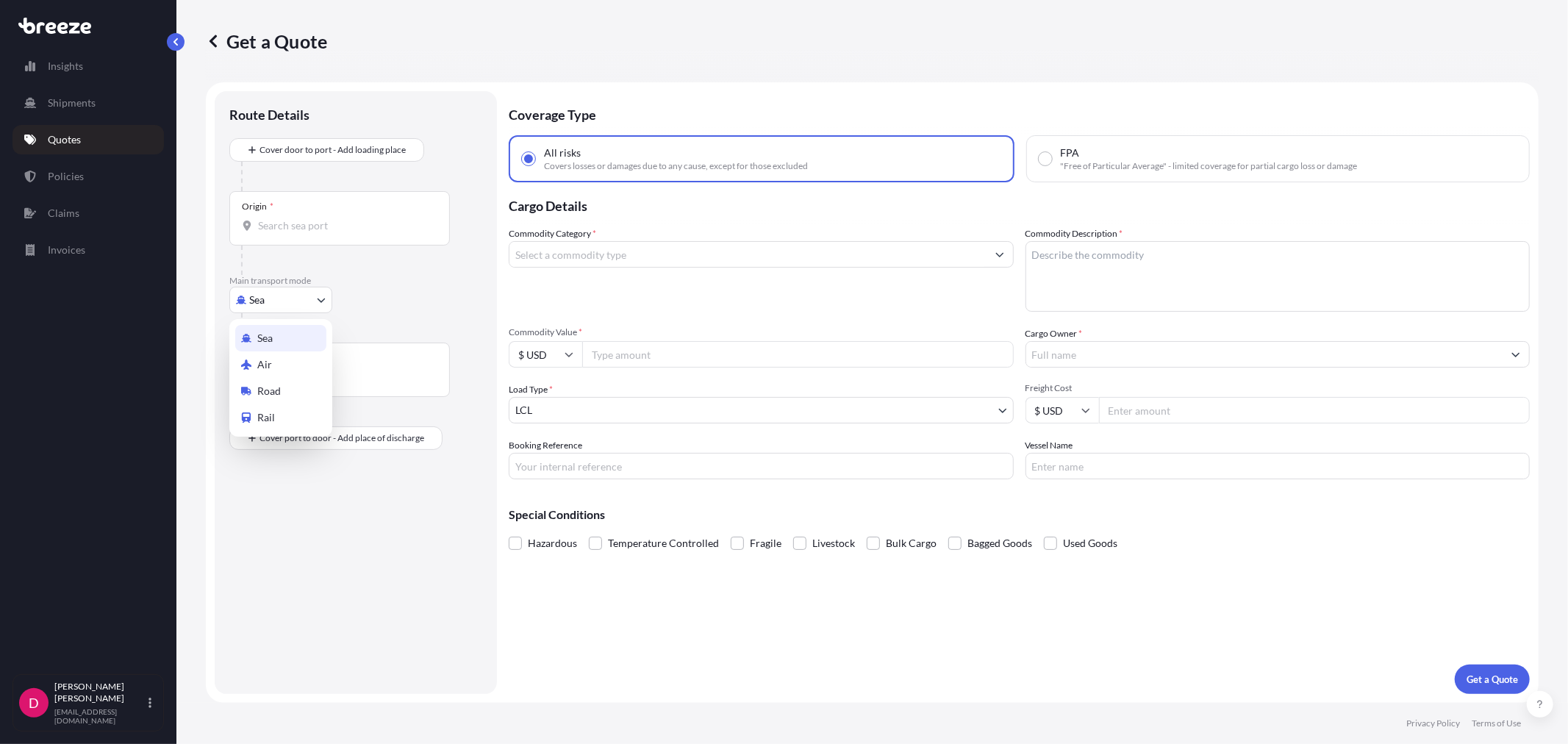
click at [304, 304] on body "Insights Shipments Quotes Policies Claims Invoices D [PERSON_NAME] [EMAIL_ADDRE…" at bounding box center [784, 372] width 1568 height 744
click at [288, 392] on div "Road" at bounding box center [281, 391] width 91 height 26
select select "Road"
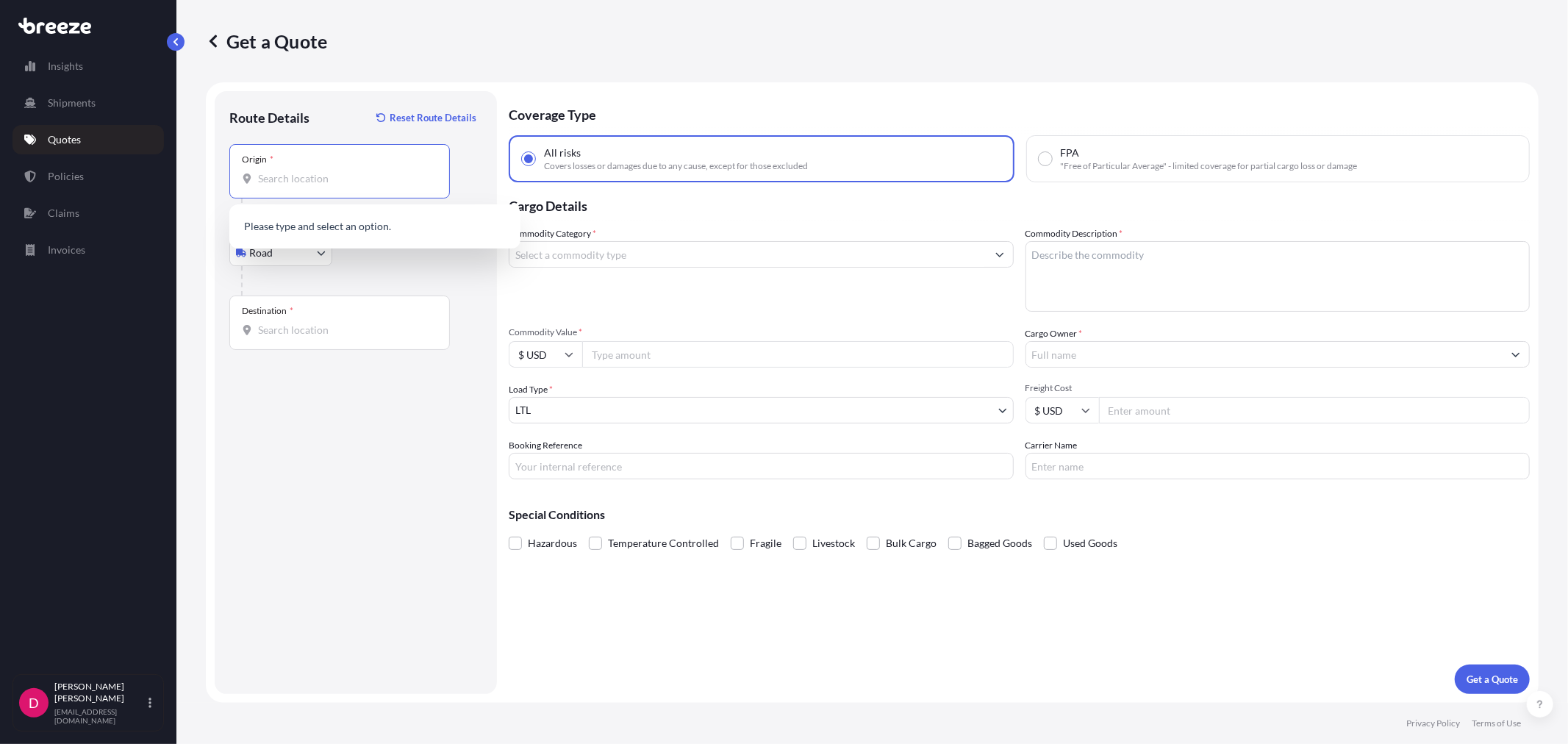
click at [332, 184] on input "Origin *" at bounding box center [344, 178] width 173 height 14
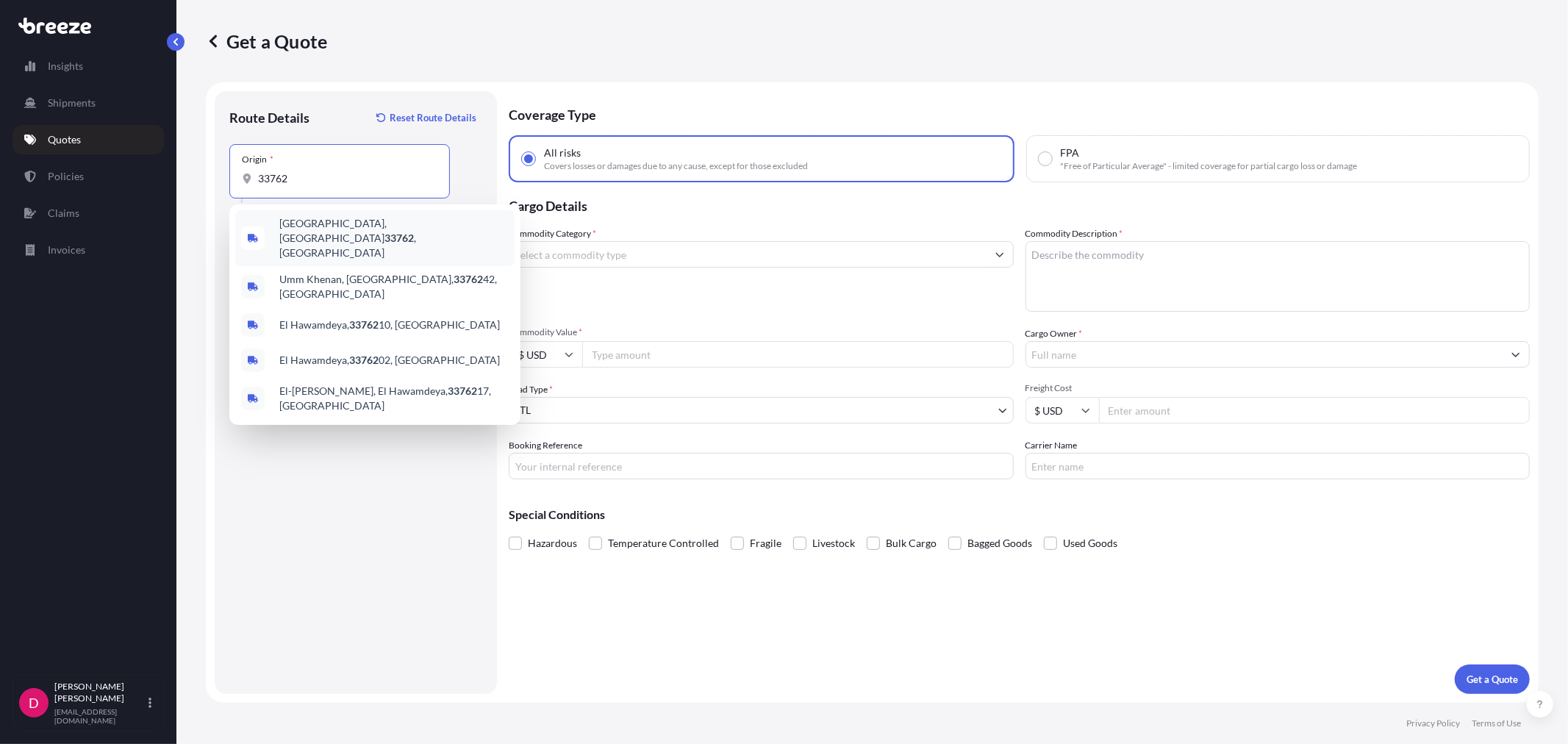
click at [305, 238] on div "[GEOGRAPHIC_DATA] , [GEOGRAPHIC_DATA]" at bounding box center [374, 238] width 279 height 56
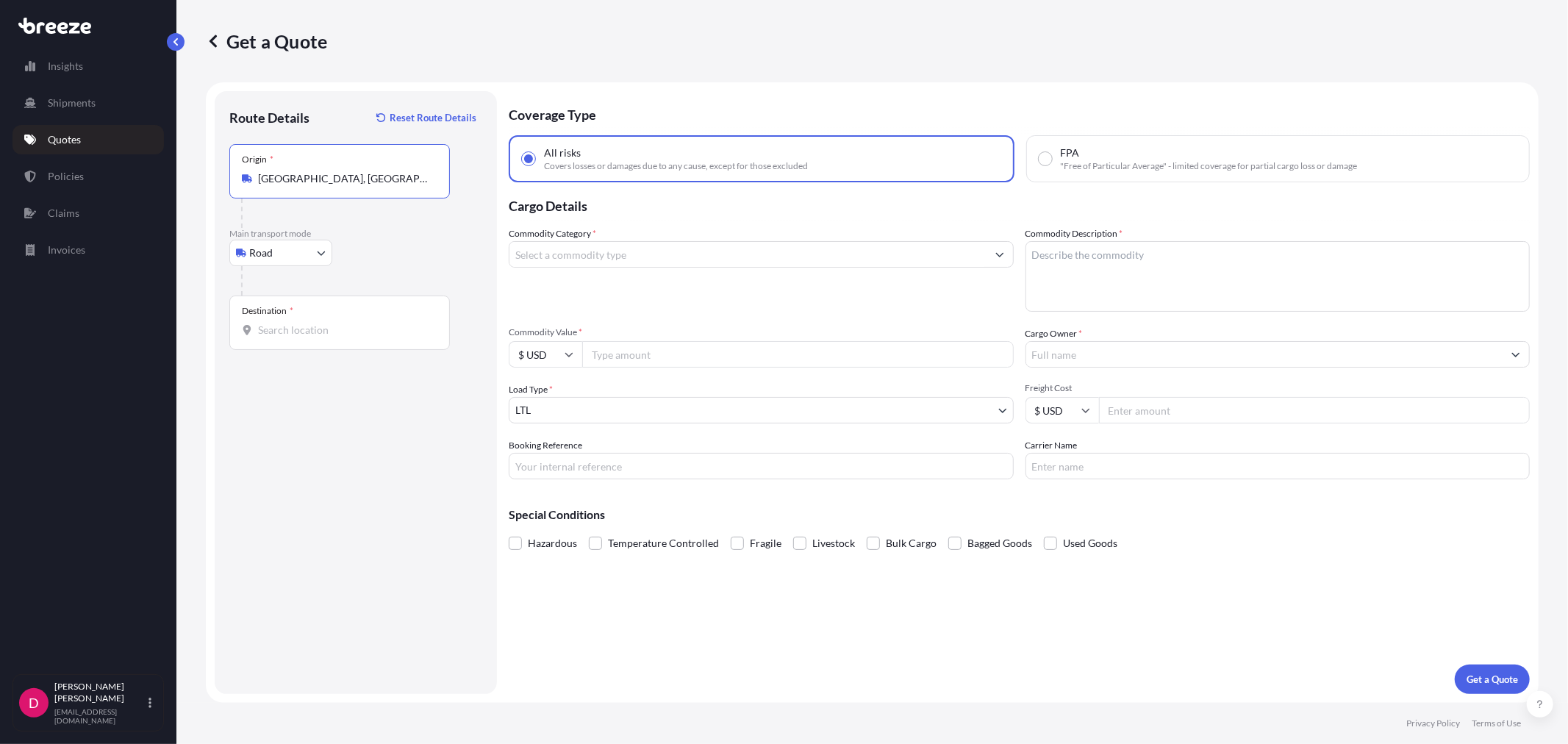
type input "[GEOGRAPHIC_DATA], [GEOGRAPHIC_DATA]"
click at [368, 343] on div "Destination *" at bounding box center [340, 323] width 221 height 54
click at [368, 337] on input "Destination *" at bounding box center [344, 330] width 173 height 14
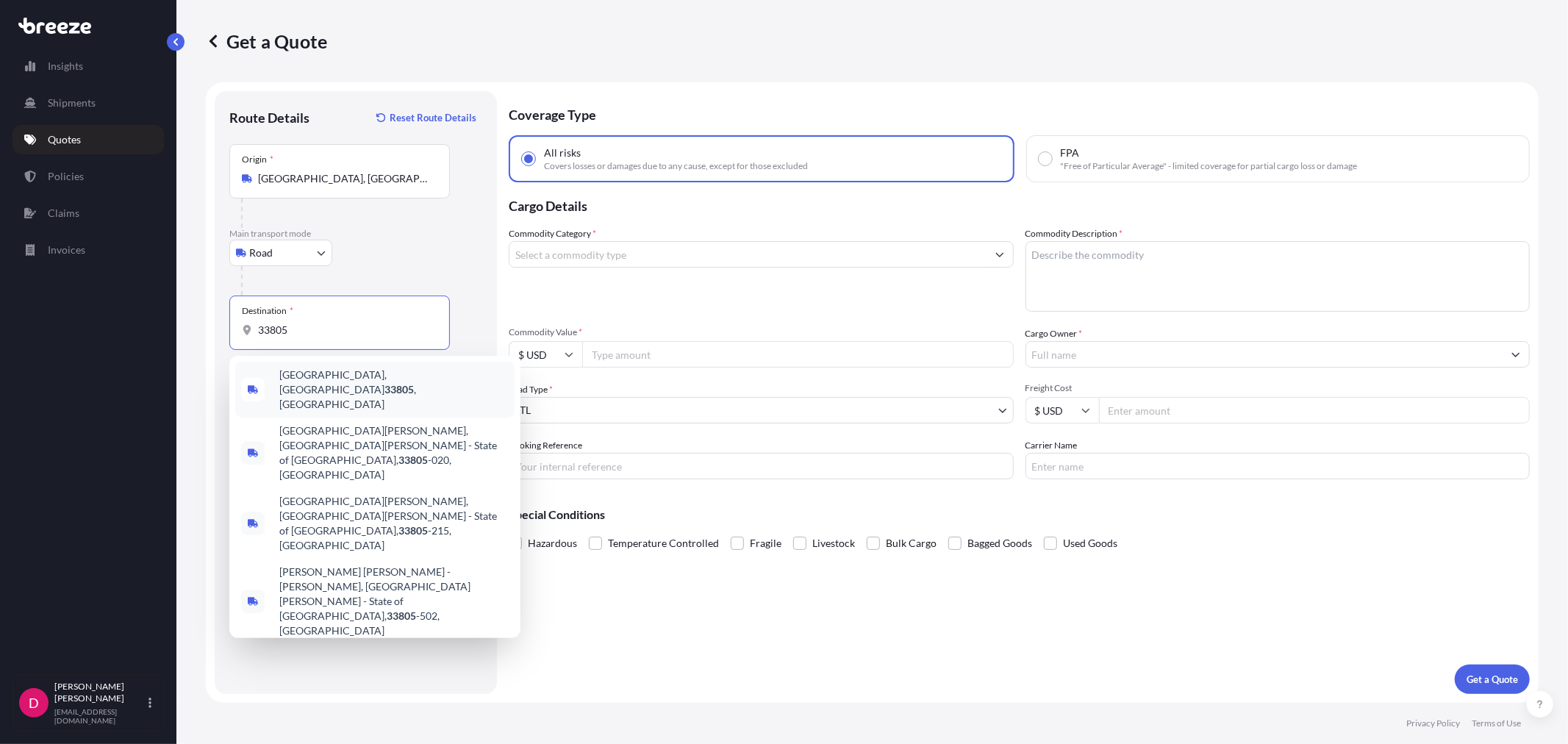
click at [329, 373] on span "[GEOGRAPHIC_DATA] , [GEOGRAPHIC_DATA]" at bounding box center [393, 389] width 229 height 44
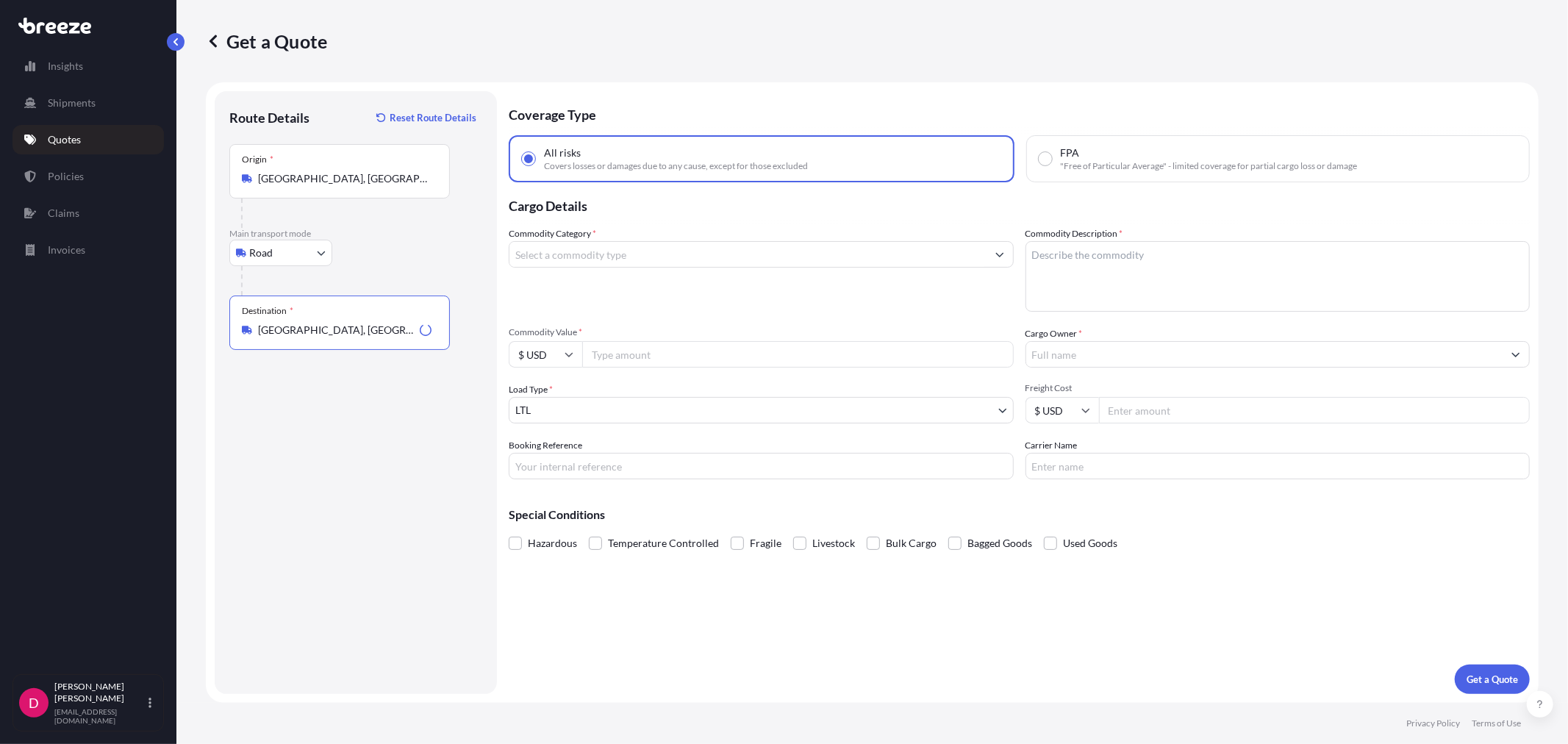
type input "[GEOGRAPHIC_DATA], [GEOGRAPHIC_DATA]"
click at [604, 361] on input "Commodity Value *" at bounding box center [798, 354] width 432 height 26
paste input "9176.23"
type input "9176.23"
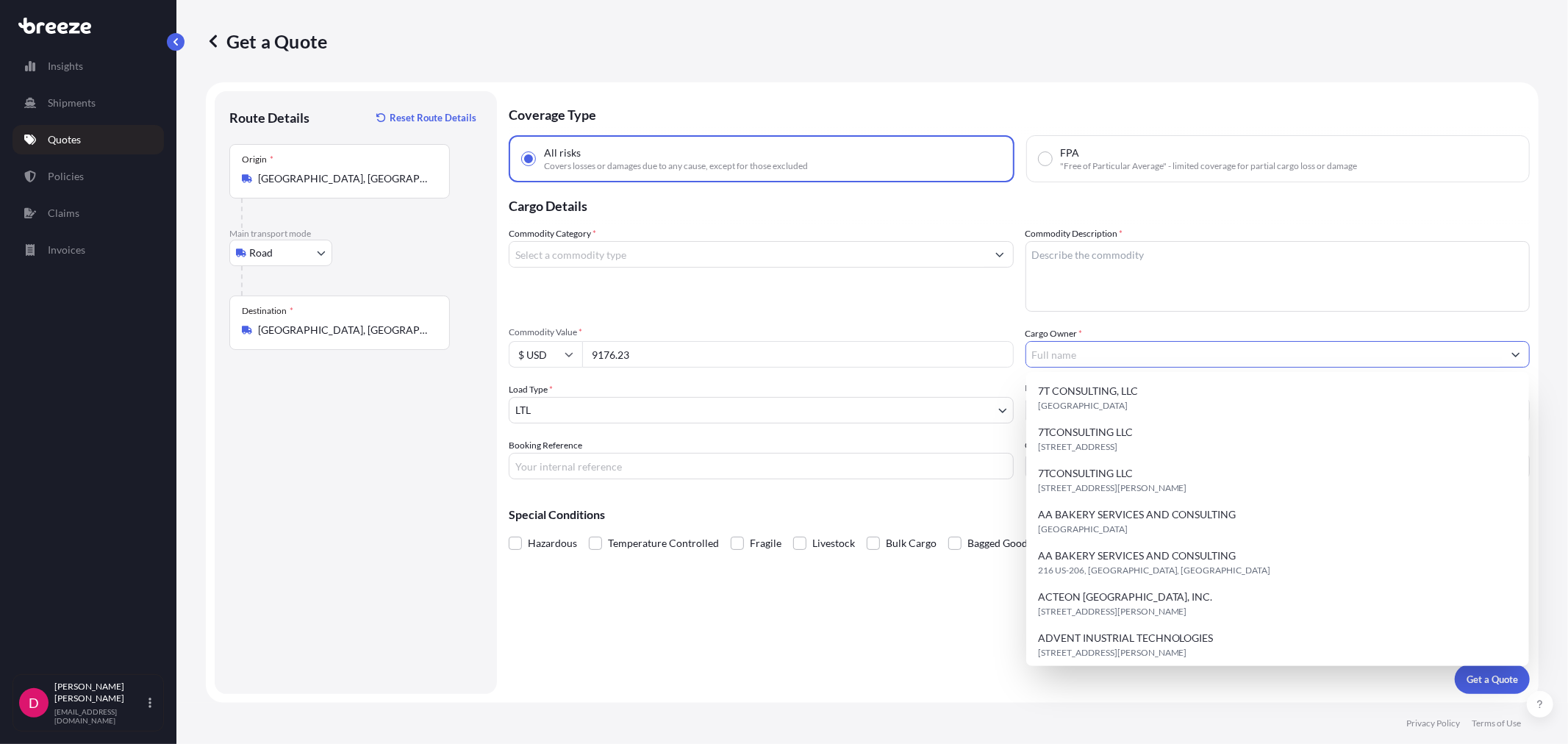
click at [1105, 346] on input "Cargo Owner *" at bounding box center [1264, 354] width 477 height 26
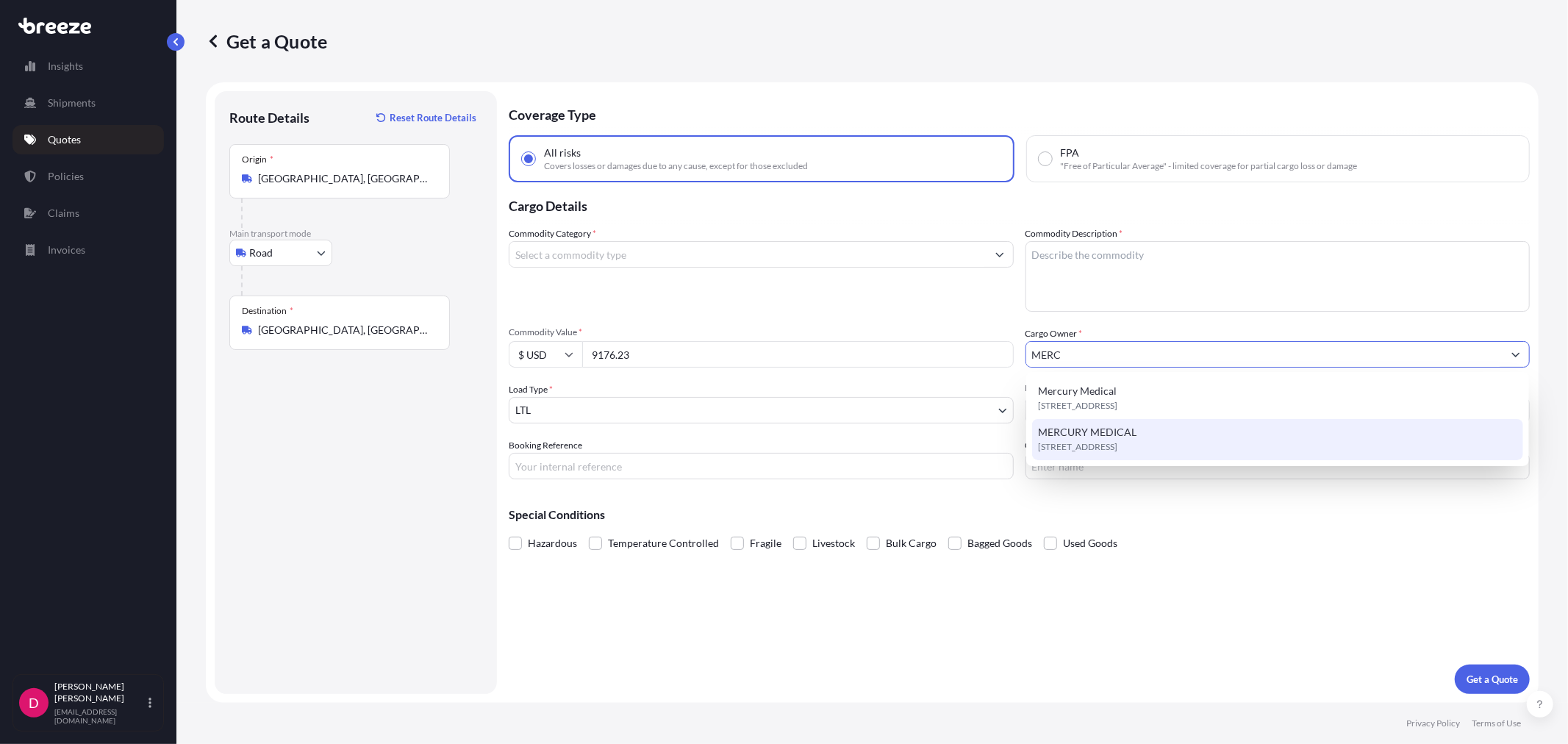
click at [1096, 450] on span "[STREET_ADDRESS]" at bounding box center [1077, 447] width 79 height 14
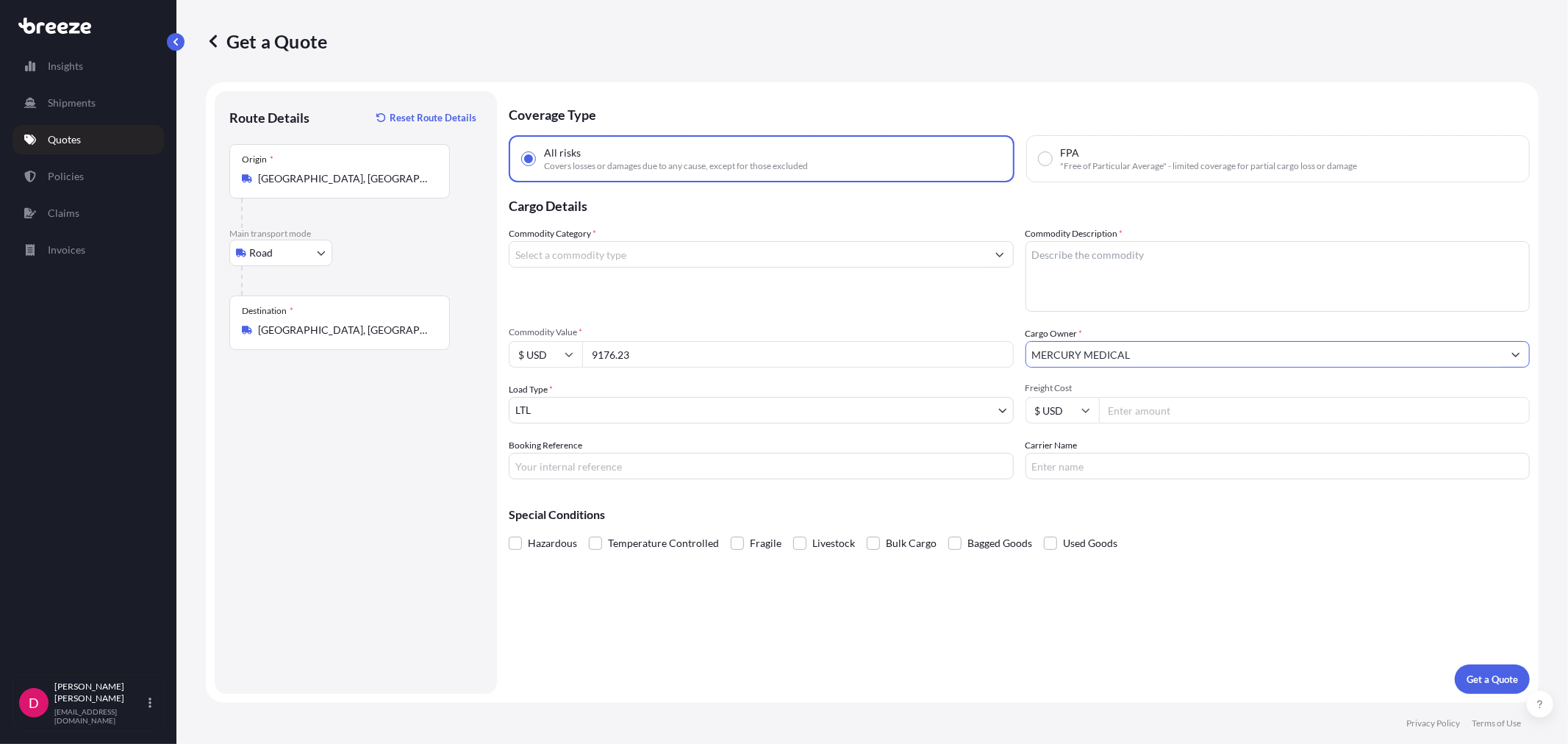
type input "MERCURY MEDICAL"
click at [702, 253] on input "Commodity Category *" at bounding box center [747, 254] width 477 height 26
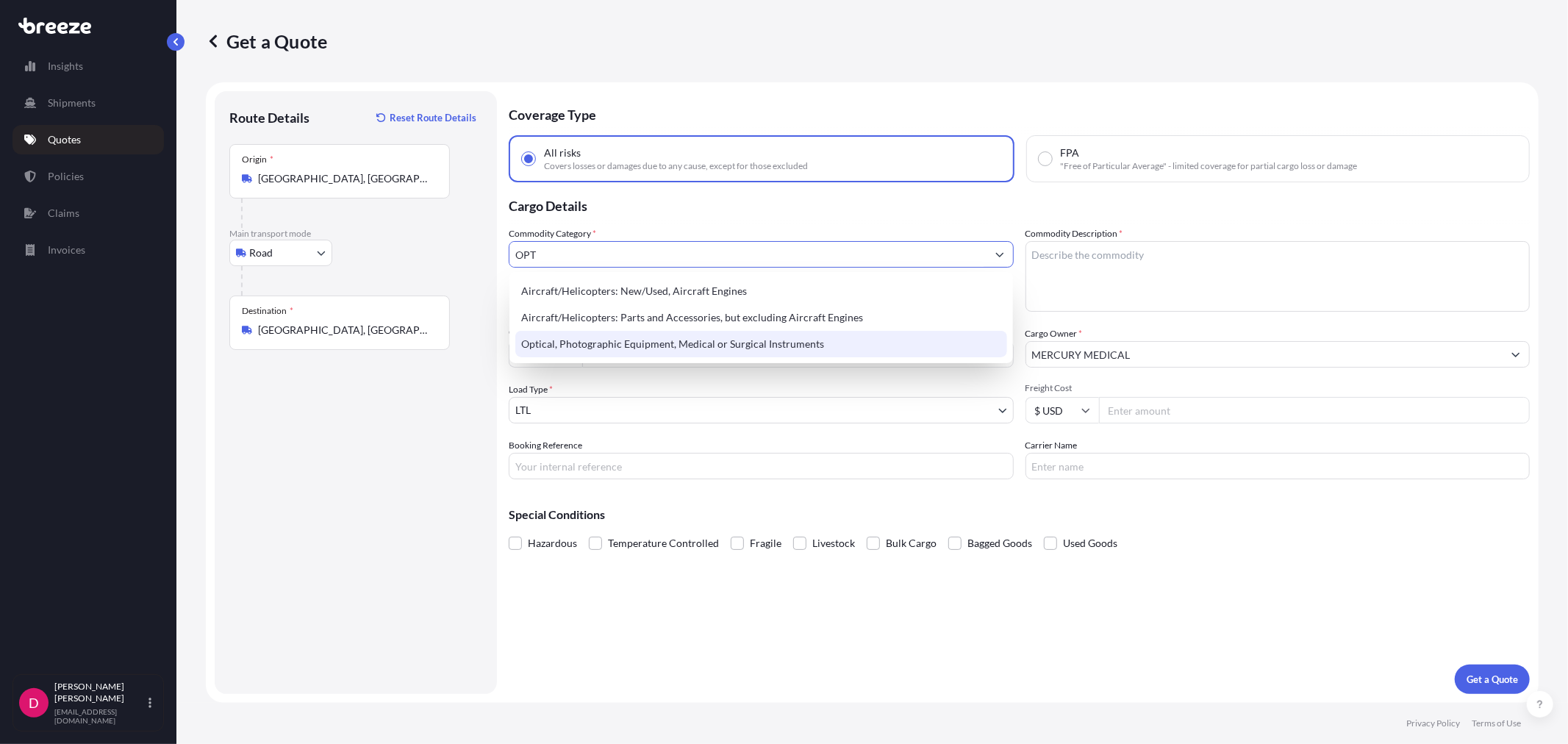
click at [663, 348] on div "Optical, Photographic Equipment, Medical or Surgical Instruments" at bounding box center [761, 344] width 491 height 26
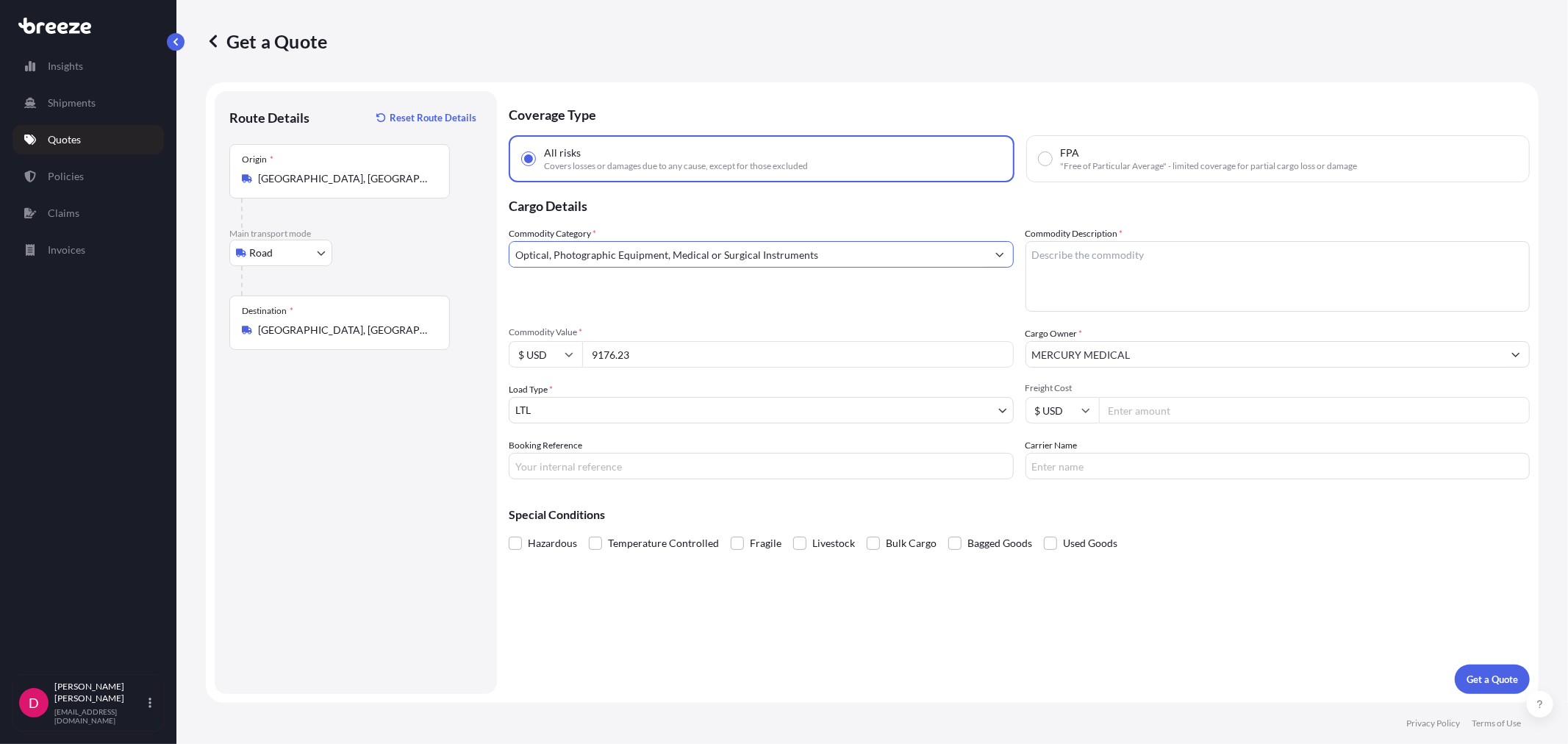
type input "Optical, Photographic Equipment, Medical or Surgical Instruments"
click at [1196, 280] on textarea "Commodity Description *" at bounding box center [1278, 277] width 505 height 70
type textarea "MEDICAL INSTRUMENTS"
click at [656, 479] on div "Coverage Type All risks Covers losses or damages due to any cause, except for t…" at bounding box center [1018, 392] width 1021 height 603
click at [663, 469] on input "Booking Reference" at bounding box center [761, 466] width 505 height 26
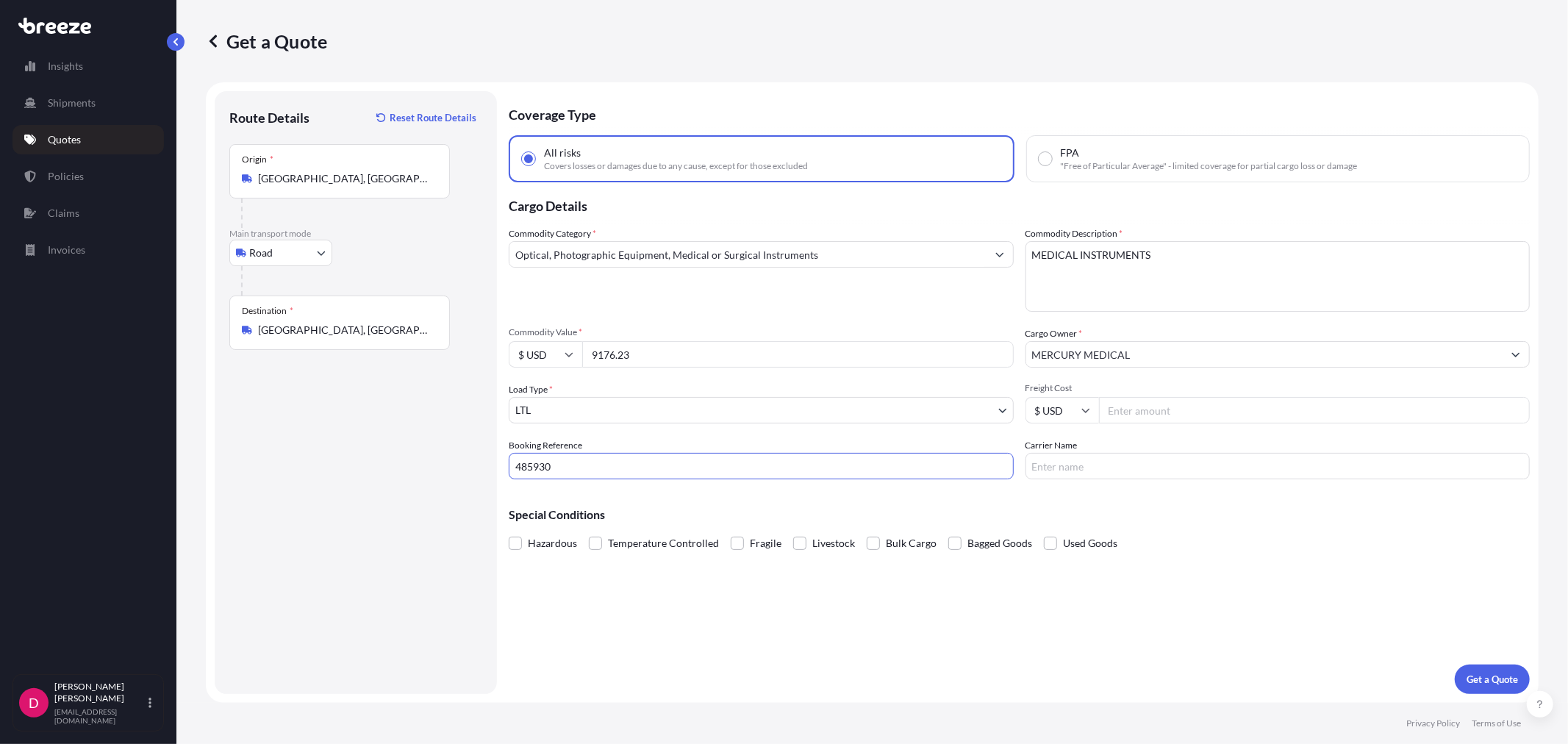
type input "485930"
click at [1072, 460] on input "Carrier Name" at bounding box center [1278, 466] width 505 height 26
type input "AAA [PERSON_NAME]"
click at [1493, 686] on button "Get a Quote" at bounding box center [1492, 678] width 75 height 30
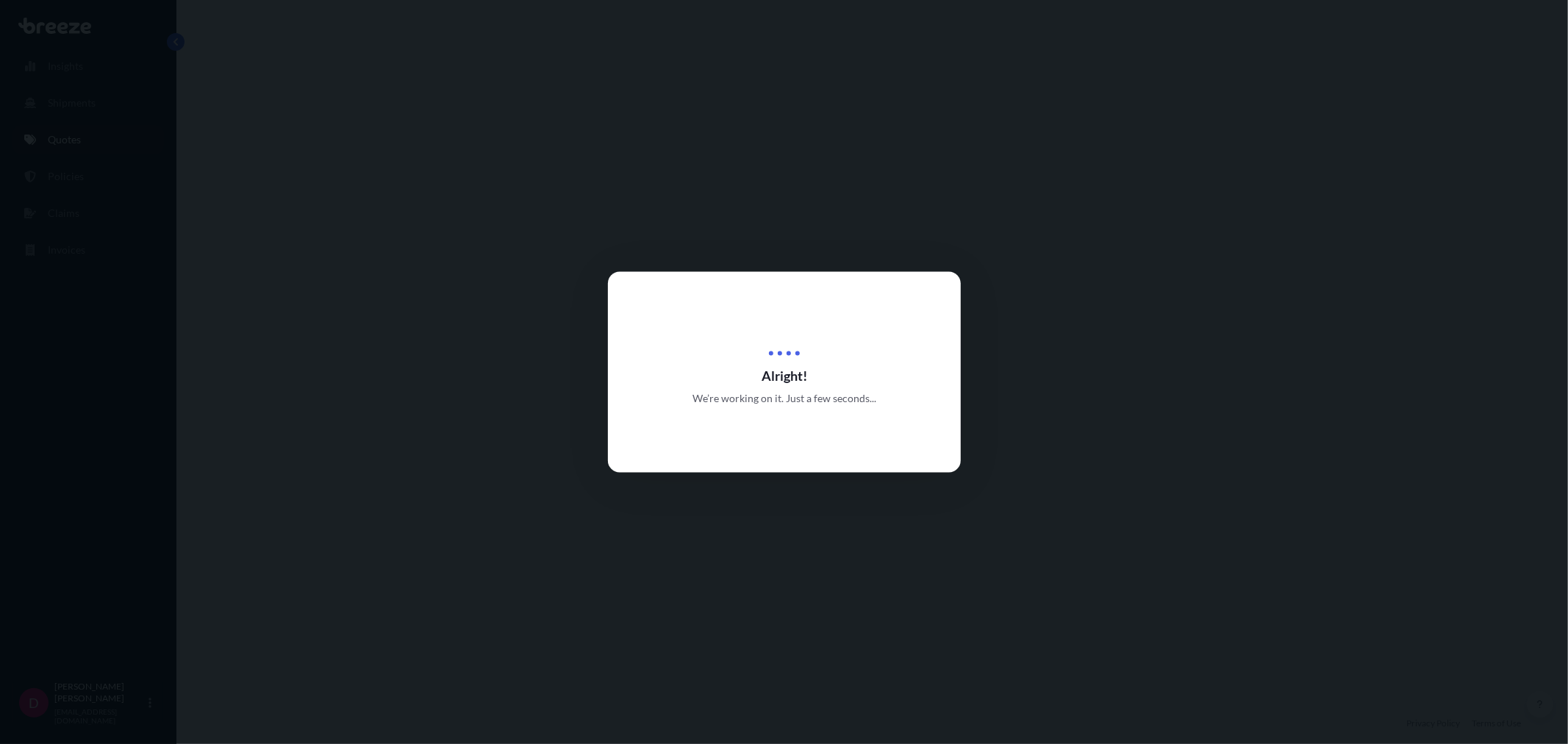
select select "Road"
select select "1"
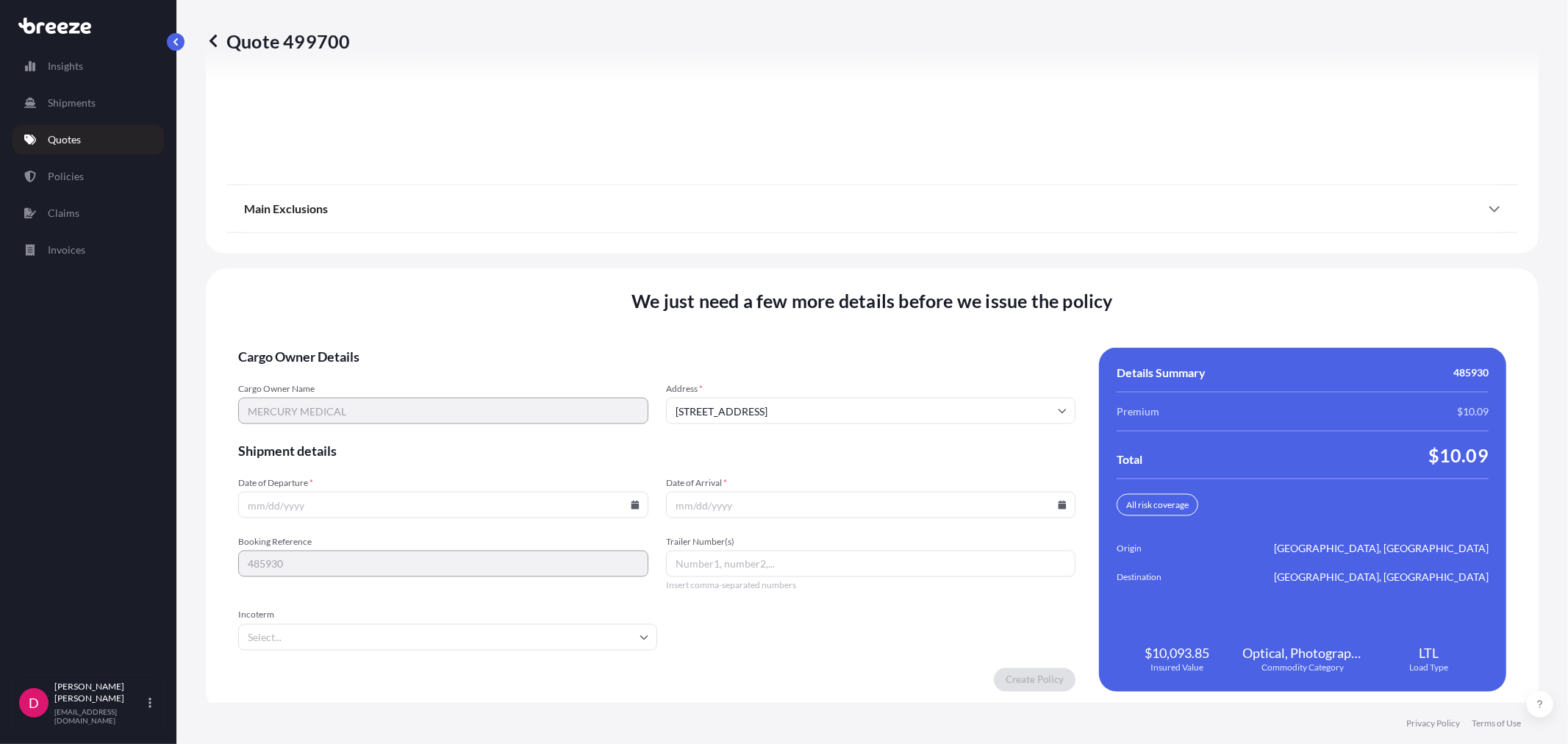
scroll to position [1804, 0]
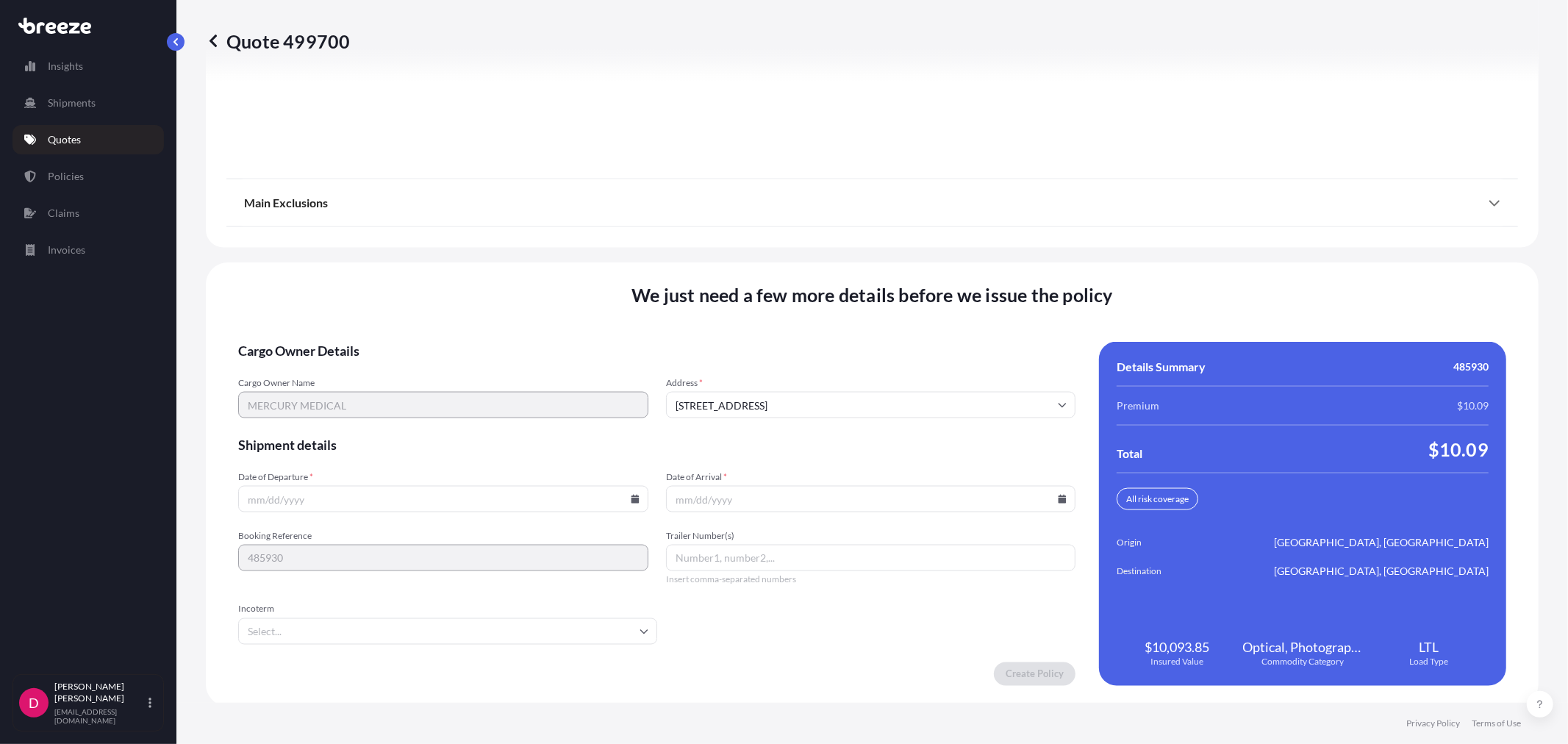
click at [635, 496] on icon at bounding box center [635, 499] width 8 height 9
drag, startPoint x: 371, startPoint y: 390, endPoint x: 792, endPoint y: 478, distance: 430.1
click at [371, 390] on button "23" at bounding box center [372, 392] width 23 height 23
type input "[DATE]"
click at [1058, 497] on icon at bounding box center [1061, 499] width 9 height 9
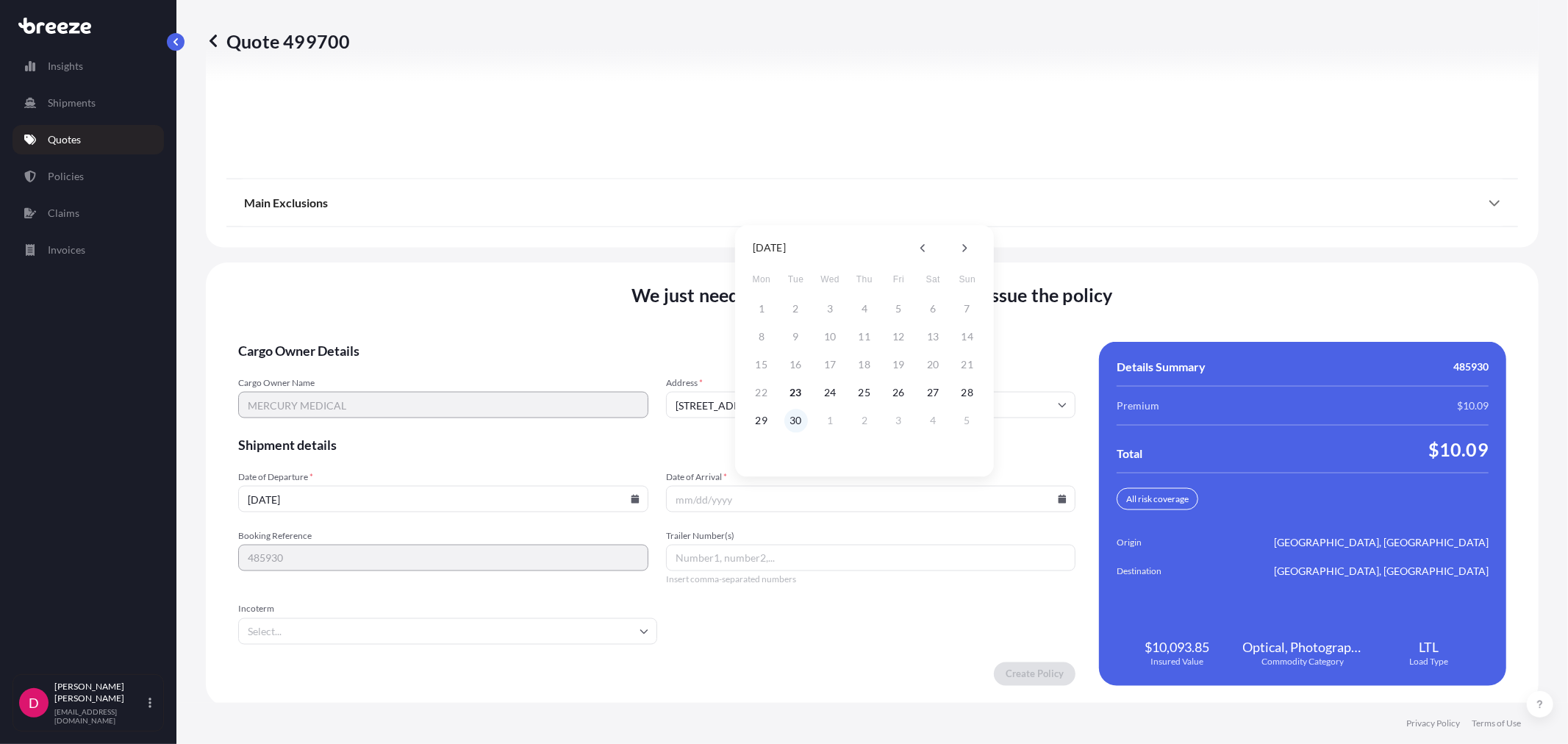
click at [790, 431] on div "29 30 1 2 3 4 5" at bounding box center [864, 420] width 235 height 26
click at [792, 422] on button "30" at bounding box center [795, 420] width 23 height 23
type input "[DATE]"
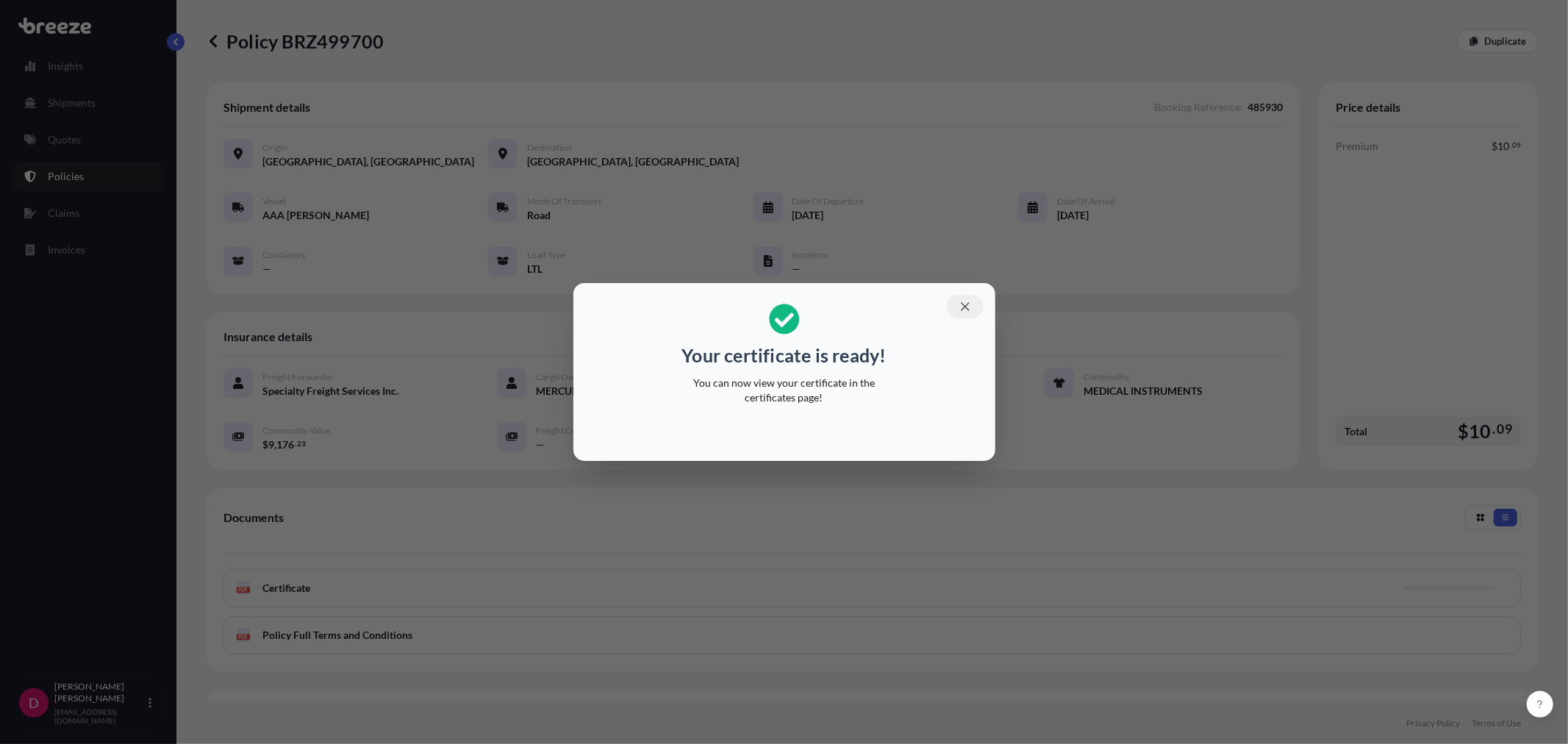
click at [961, 306] on icon "button" at bounding box center [965, 306] width 14 height 14
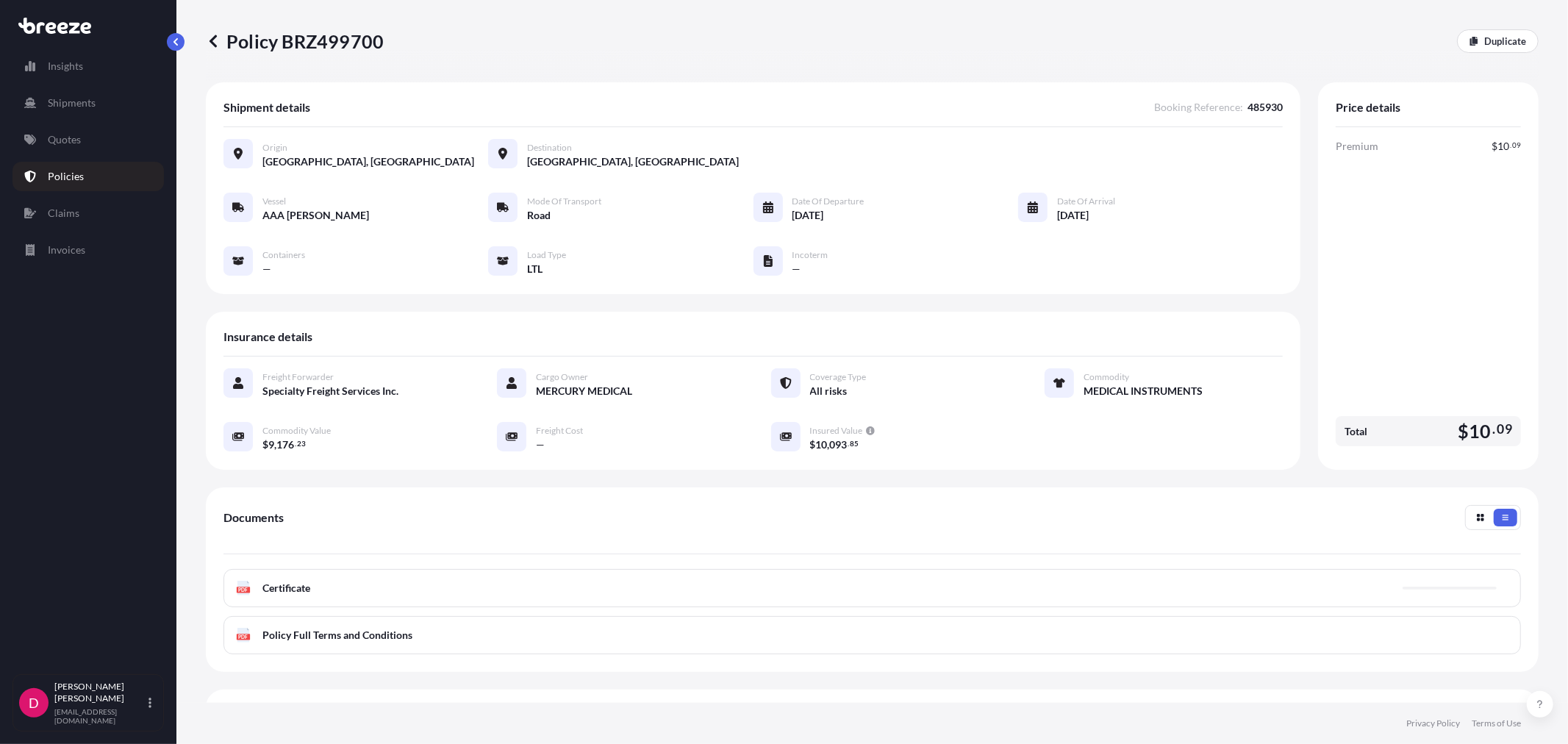
click at [320, 42] on p "Policy BRZ499700" at bounding box center [295, 41] width 178 height 23
copy p "BRZ499700"
